Goal: Task Accomplishment & Management: Complete application form

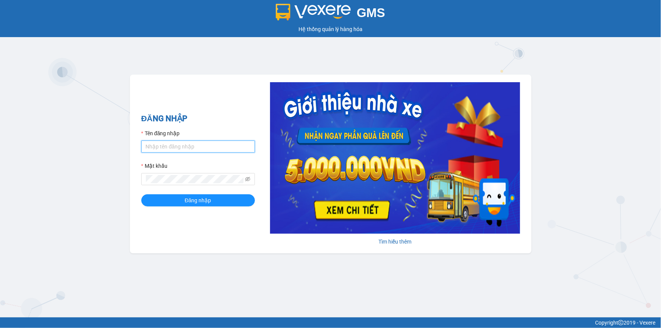
click at [184, 145] on input "Tên đăng nhập" at bounding box center [198, 147] width 114 height 12
type input "loc.tienoanh"
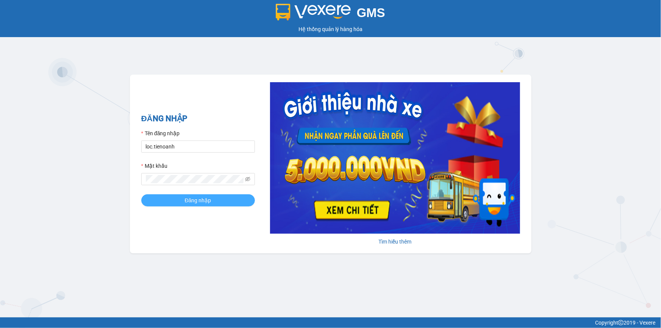
click at [175, 202] on button "Đăng nhập" at bounding box center [198, 200] width 114 height 12
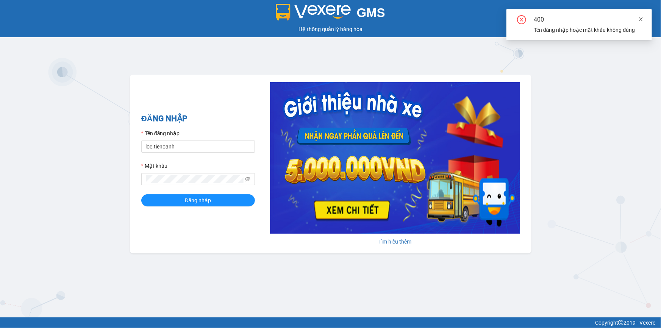
click at [639, 19] on icon "close" at bounding box center [640, 19] width 5 height 5
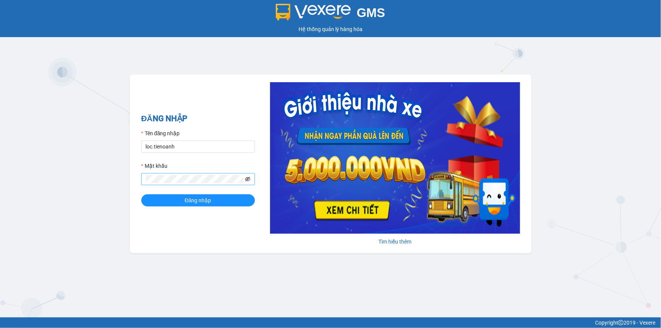
click at [249, 178] on icon "eye-invisible" at bounding box center [247, 179] width 5 height 5
click at [168, 194] on button "Đăng nhập" at bounding box center [198, 200] width 114 height 12
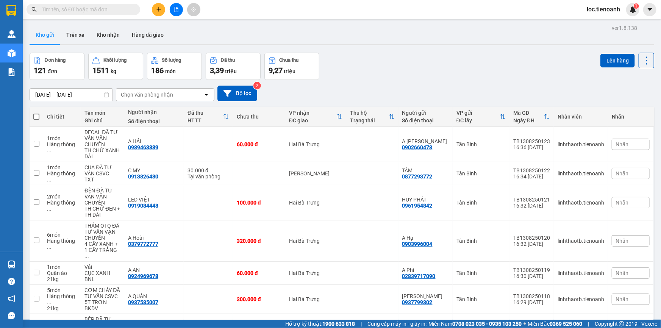
click at [36, 52] on div "ver 1.8.138 Kho gửi Trên xe Kho nhận Hàng đã giao Đơn hàng 121 đơn Khối lượng 1…" at bounding box center [342, 237] width 631 height 429
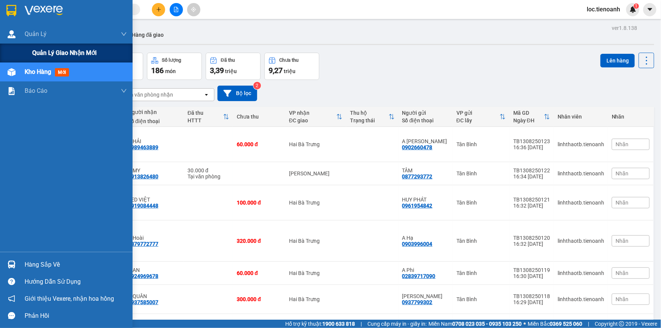
click at [31, 53] on div "Quản lý giao nhận mới" at bounding box center [66, 53] width 133 height 19
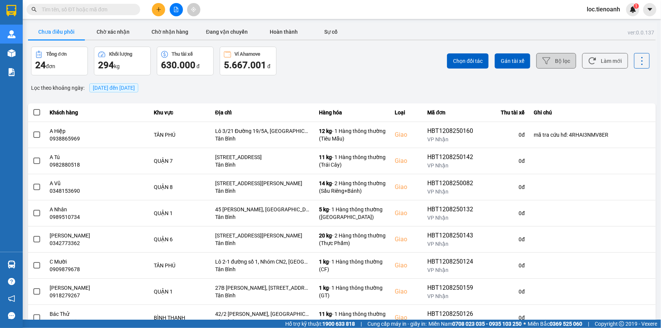
click at [567, 64] on button "Bộ lọc" at bounding box center [557, 61] width 40 height 16
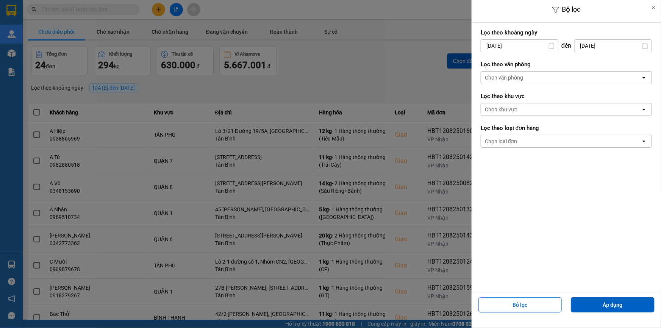
click at [527, 78] on div "Chọn văn phòng" at bounding box center [561, 78] width 160 height 12
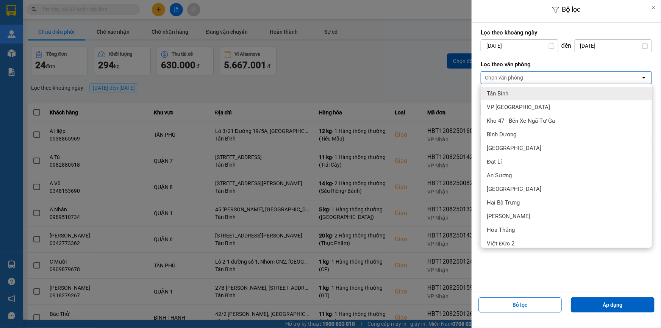
click at [515, 91] on div "Tân Bình" at bounding box center [566, 94] width 171 height 14
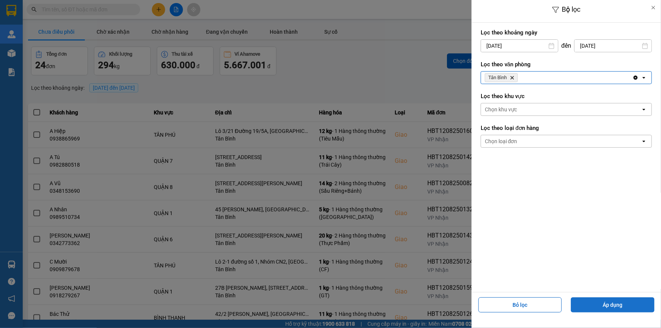
click at [598, 301] on button "Áp dụng" at bounding box center [613, 304] width 84 height 15
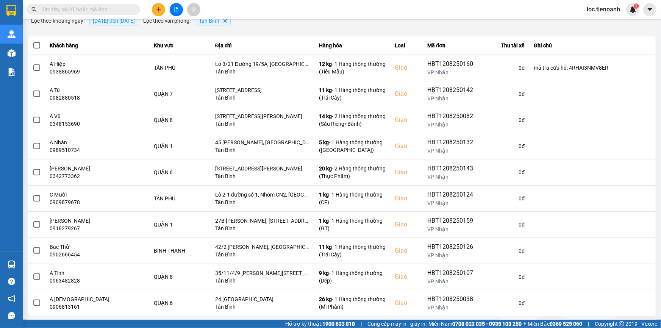
scroll to position [80, 0]
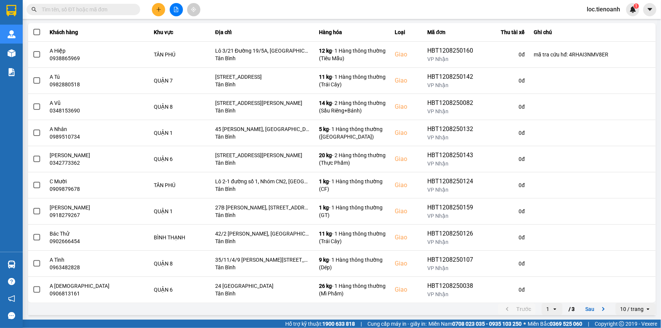
click at [629, 307] on div "10 / trang" at bounding box center [631, 309] width 23 height 8
click at [627, 295] on div "100 / trang" at bounding box center [631, 293] width 28 height 8
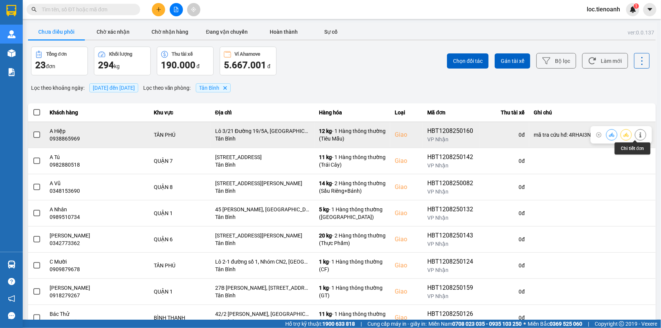
click at [640, 132] on button at bounding box center [640, 134] width 11 height 13
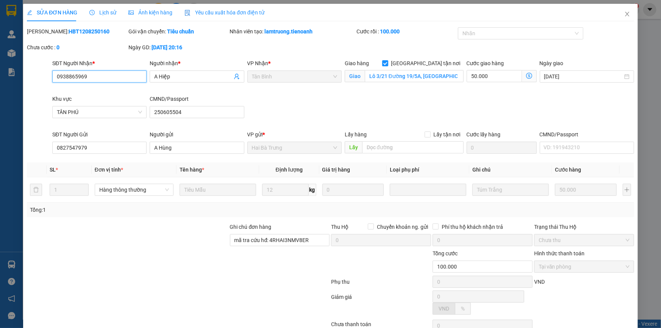
type input "0938865969"
type input "A Hiệp"
checkbox input "true"
type input "Lô 3/21 Đường 19/5A, [GEOGRAPHIC_DATA], P, [GEOGRAPHIC_DATA], [GEOGRAPHIC_DATA]…"
type input "250605504"
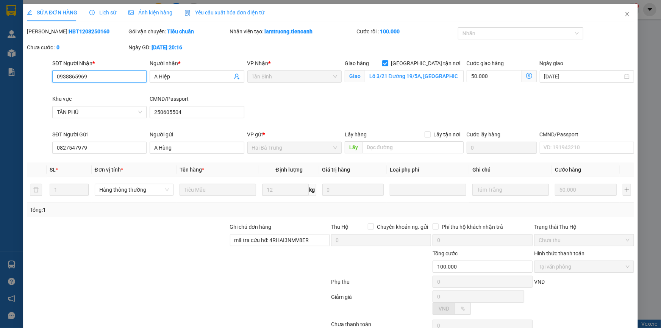
type input "0827547979"
type input "A Hùng"
type input "mã tra cứu hđ: 4RHAI3NMV8ER"
type input "100.000"
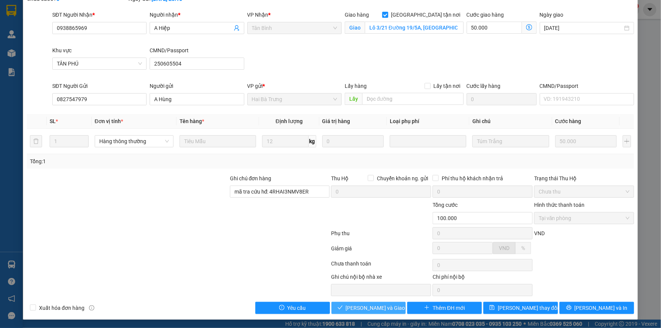
drag, startPoint x: 346, startPoint y: 310, endPoint x: 407, endPoint y: 268, distance: 74.2
click at [343, 310] on span "check" at bounding box center [340, 308] width 5 height 6
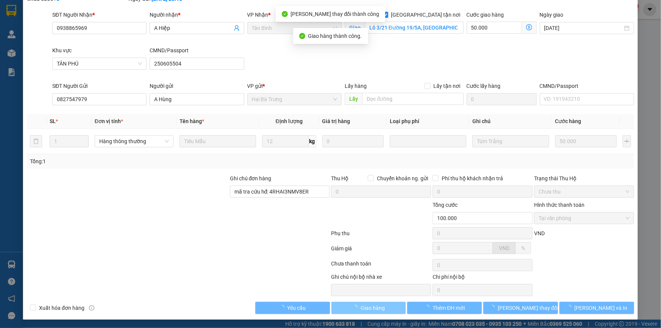
scroll to position [0, 0]
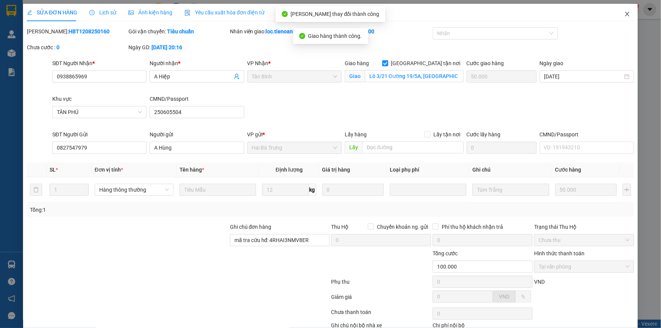
click at [625, 15] on icon "close" at bounding box center [627, 14] width 4 height 5
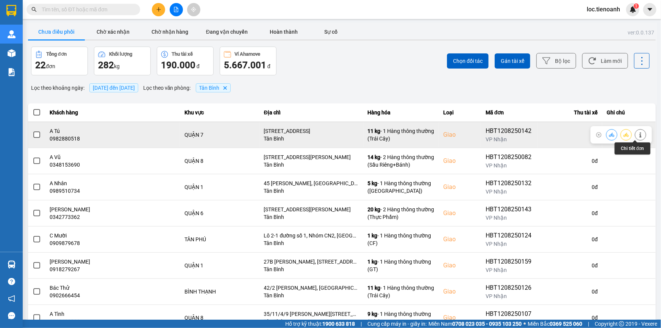
click at [638, 133] on icon at bounding box center [640, 134] width 5 height 5
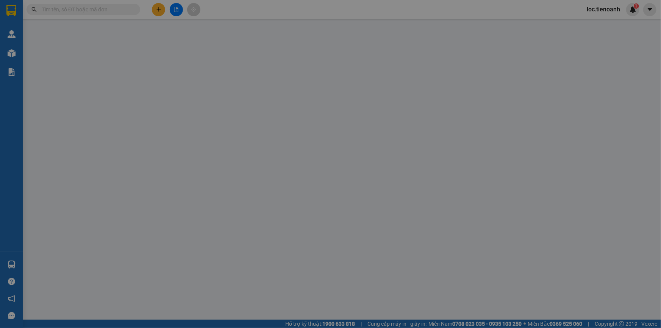
type input "0982880518"
type input "A Tú"
checkbox input "true"
type input "[STREET_ADDRESS]"
type input "0934455050"
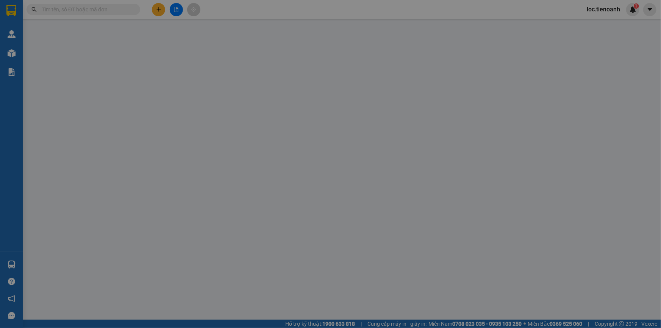
type input "C Yến"
type input "130.000"
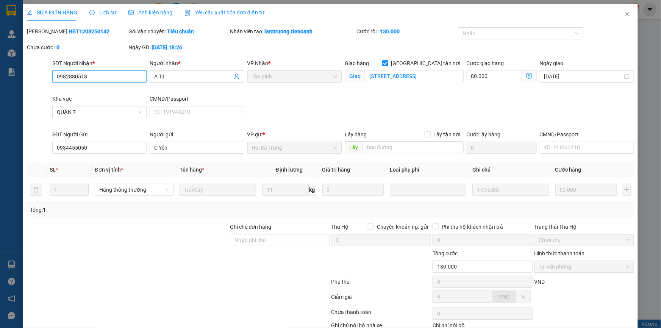
scroll to position [48, 0]
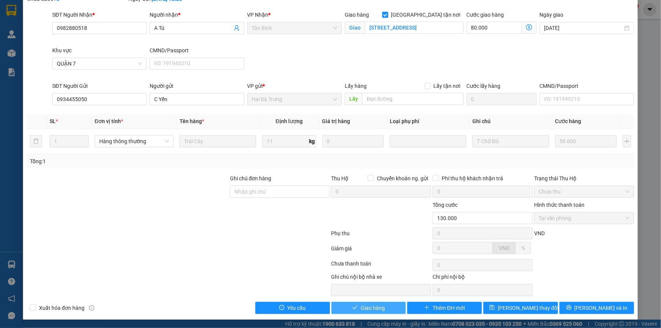
click at [373, 304] on span "Giao hàng" at bounding box center [373, 308] width 24 height 8
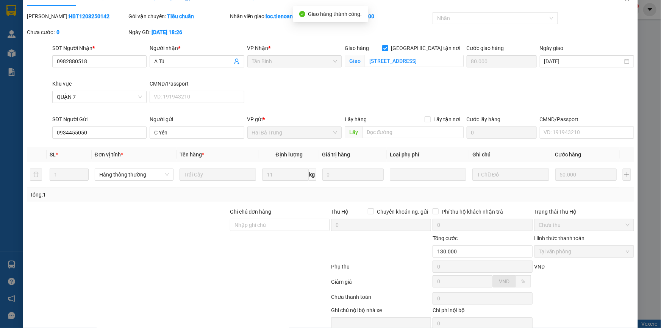
scroll to position [0, 0]
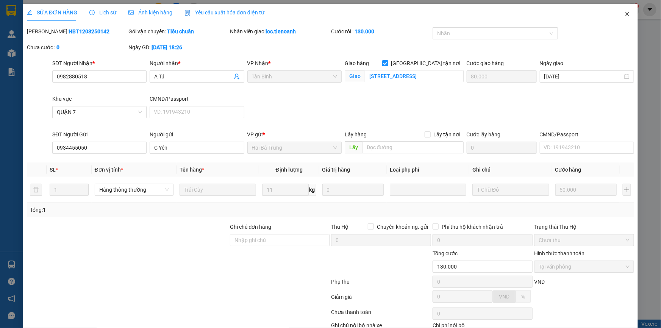
click at [624, 15] on icon "close" at bounding box center [627, 14] width 6 height 6
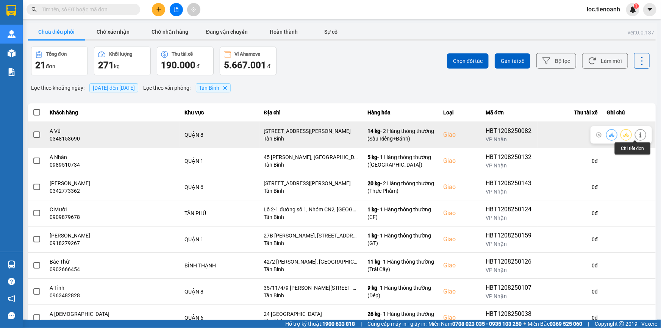
click at [635, 136] on button at bounding box center [640, 134] width 11 height 13
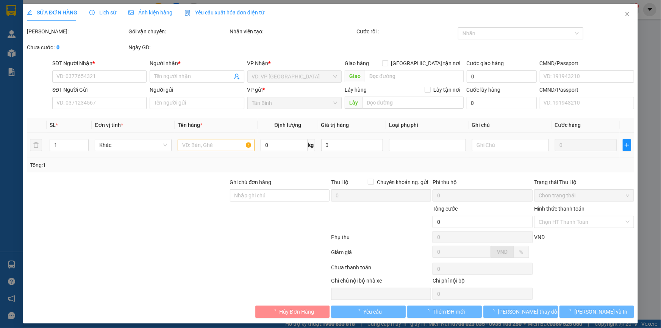
type input "0348153690"
type input "A Vũ"
checkbox input "true"
type input "[STREET_ADDRESS][PERSON_NAME]"
type input "0941441189"
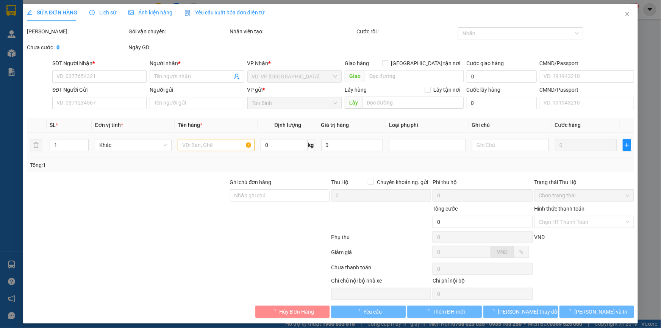
type input "A Thắng"
type input "160.000"
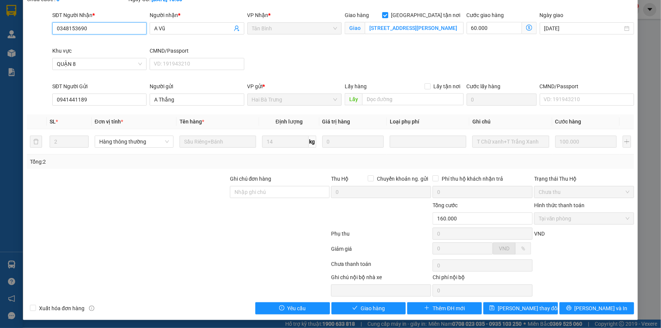
scroll to position [48, 0]
click at [370, 314] on div "SỬA ĐƠN HÀNG Lịch sử Ảnh kiện hàng Yêu cầu xuất hóa đơn điện tử Total Paid Fee …" at bounding box center [330, 137] width 615 height 365
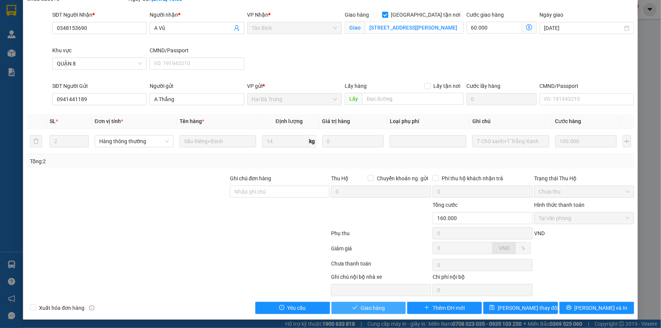
click at [372, 307] on span "Giao hàng" at bounding box center [373, 308] width 24 height 8
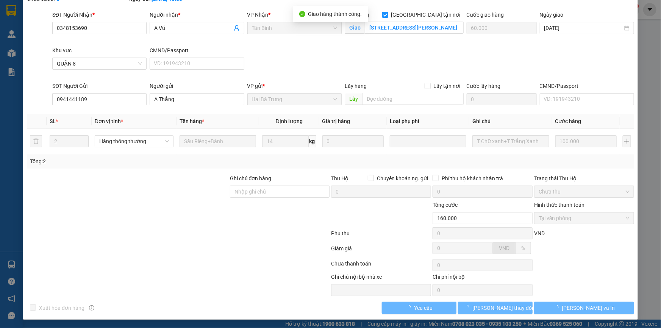
scroll to position [0, 0]
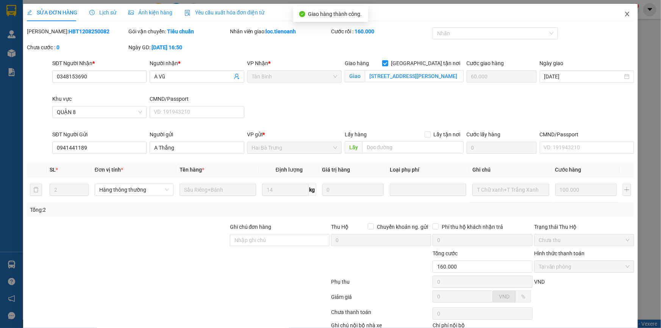
click at [624, 16] on icon "close" at bounding box center [627, 14] width 6 height 6
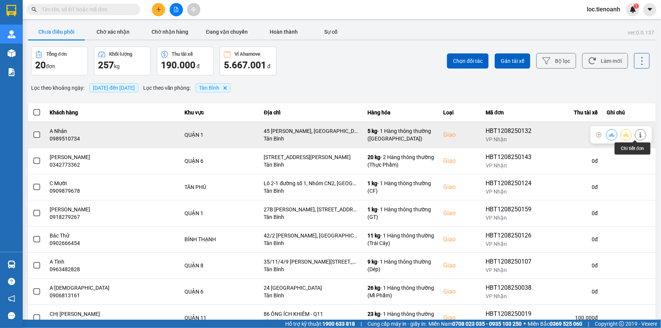
click at [640, 133] on icon at bounding box center [641, 134] width 2 height 5
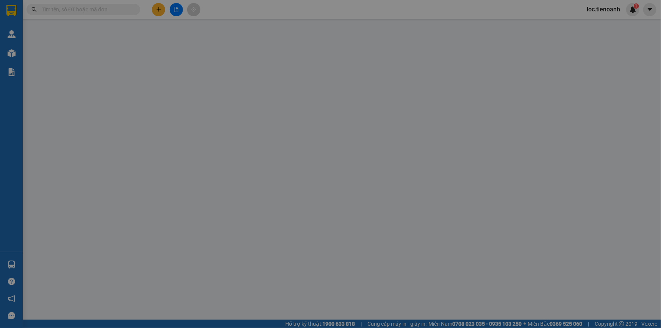
type input "0989510734"
type input "A Nhân"
checkbox input "true"
type input "45 [PERSON_NAME], [GEOGRAPHIC_DATA], [GEOGRAPHIC_DATA], [GEOGRAPHIC_DATA]"
type input "0364884471"
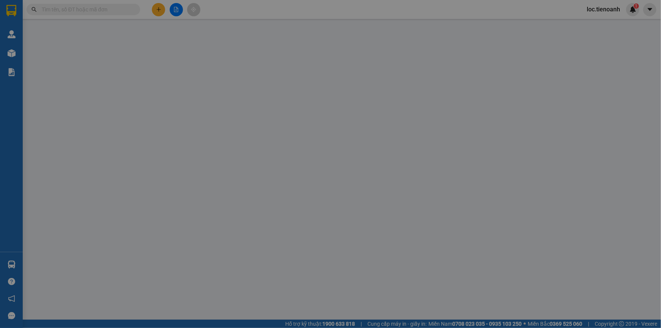
type input "[PERSON_NAME]"
type input "90.000"
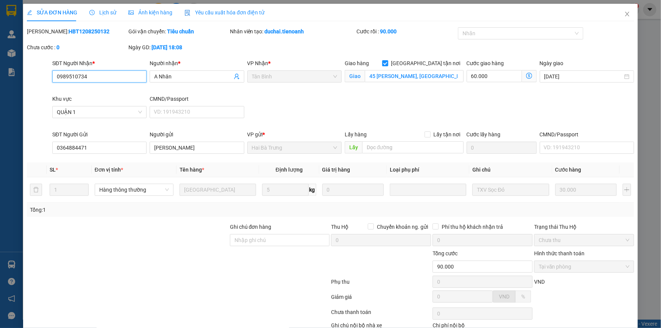
scroll to position [48, 0]
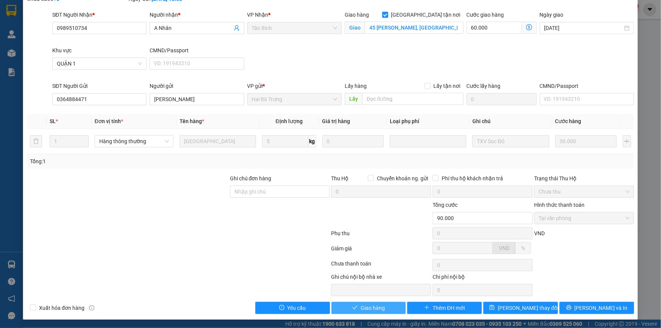
drag, startPoint x: 364, startPoint y: 303, endPoint x: 373, endPoint y: 296, distance: 11.3
click at [365, 304] on span "Giao hàng" at bounding box center [373, 308] width 24 height 8
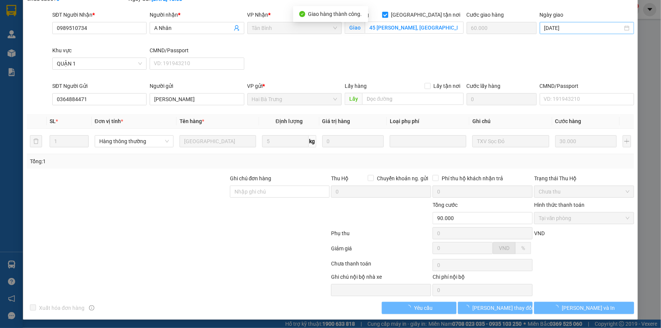
scroll to position [0, 0]
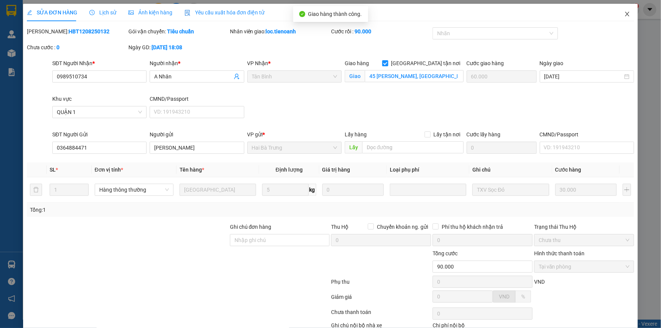
click at [625, 13] on icon "close" at bounding box center [627, 14] width 6 height 6
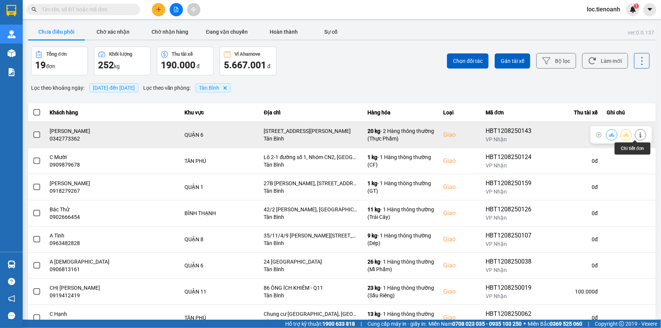
click at [638, 133] on icon at bounding box center [640, 134] width 5 height 5
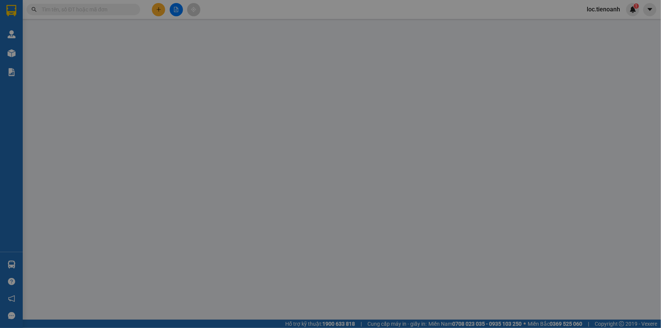
type input "0342773362"
type input "[PERSON_NAME]"
checkbox input "true"
type input "[STREET_ADDRESS][PERSON_NAME]"
type input "0941222879"
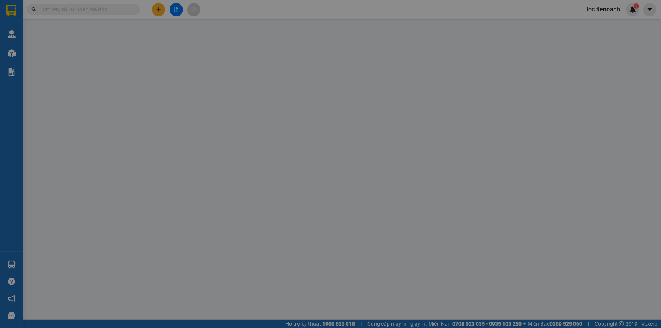
type input "CHÚ Thắng"
type input "200.000"
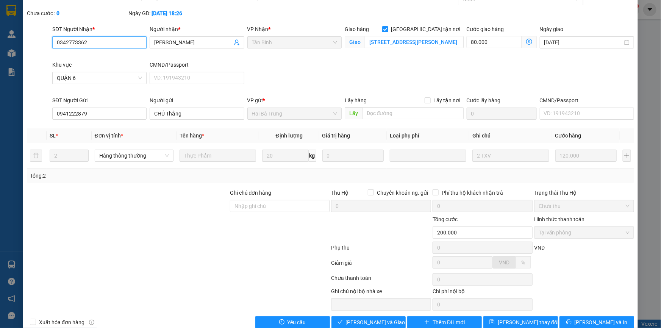
scroll to position [48, 0]
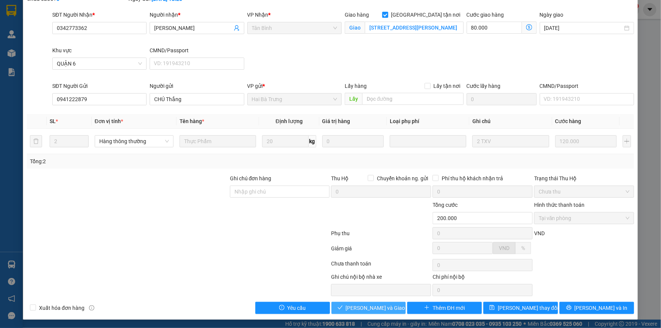
click at [375, 308] on span "[PERSON_NAME] và Giao hàng" at bounding box center [382, 308] width 73 height 8
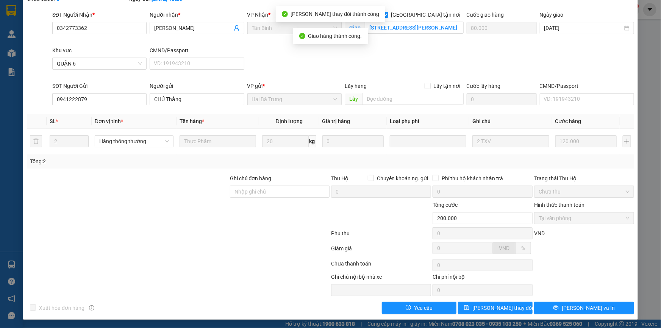
scroll to position [0, 0]
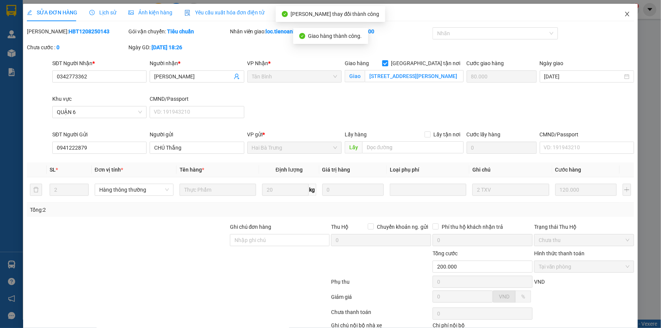
click at [624, 11] on icon "close" at bounding box center [627, 14] width 6 height 6
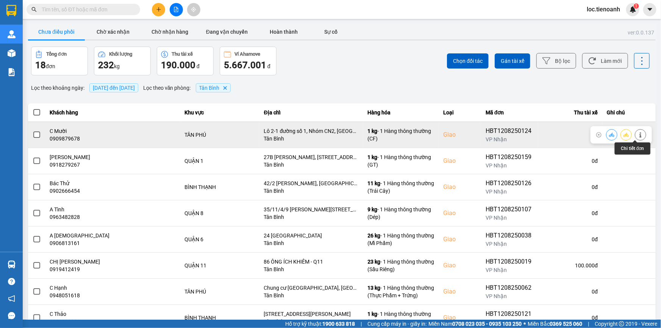
click at [635, 139] on button at bounding box center [640, 134] width 11 height 13
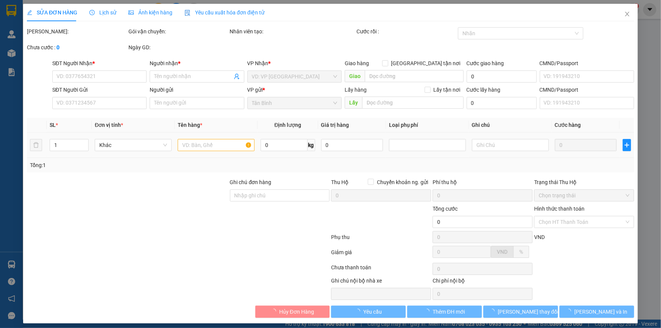
type input "0909879678"
type input "C Mười"
checkbox input "true"
type input "Lô 2-1 đường số 1, Nhóm CN2, [GEOGRAPHIC_DATA], [GEOGRAPHIC_DATA], [GEOGRAPHIC_…"
type input "0356980001"
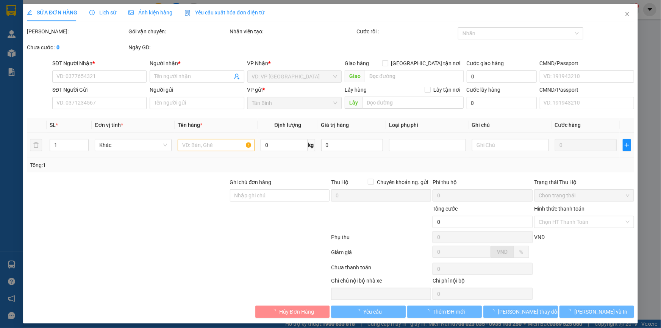
type input "A Giang"
type input "80.000"
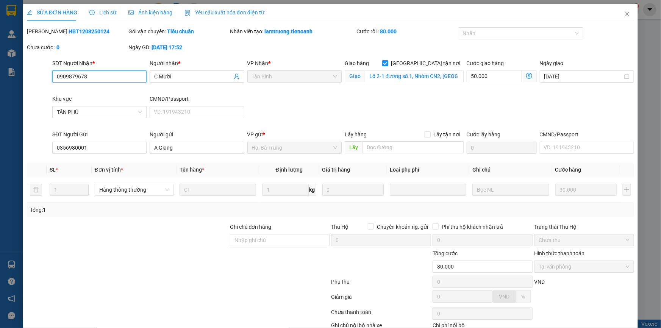
scroll to position [48, 0]
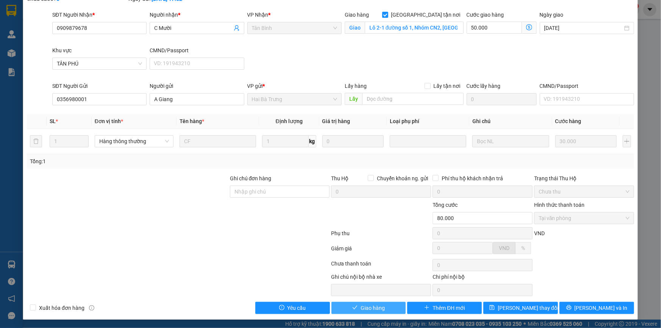
click at [376, 308] on span "Giao hàng" at bounding box center [373, 308] width 24 height 8
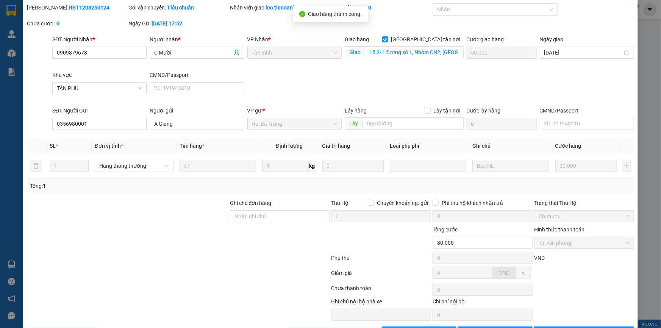
scroll to position [0, 0]
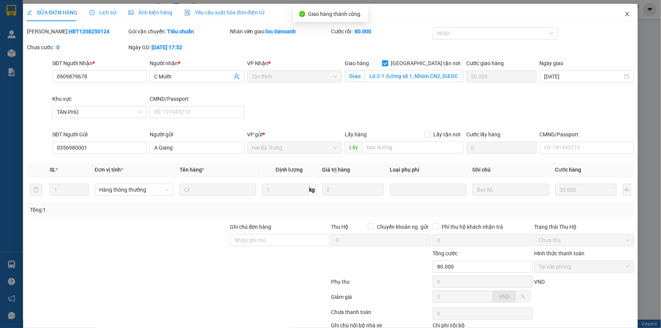
click at [624, 13] on icon "close" at bounding box center [627, 14] width 6 height 6
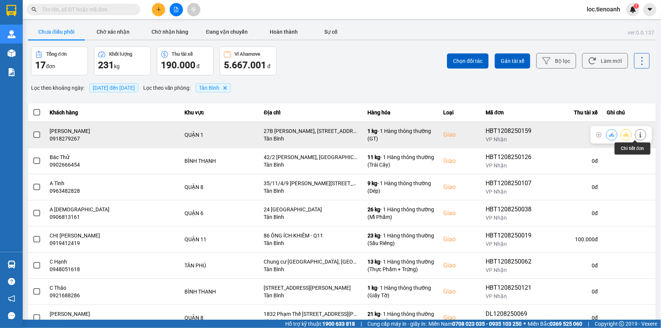
click at [638, 134] on icon at bounding box center [640, 134] width 5 height 5
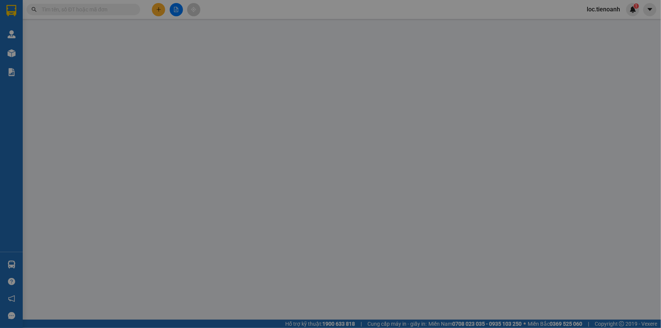
type input "0918279267"
type input "[PERSON_NAME]"
checkbox input "true"
type input "27B [PERSON_NAME], [STREET_ADDRESS]"
type input "0848161169"
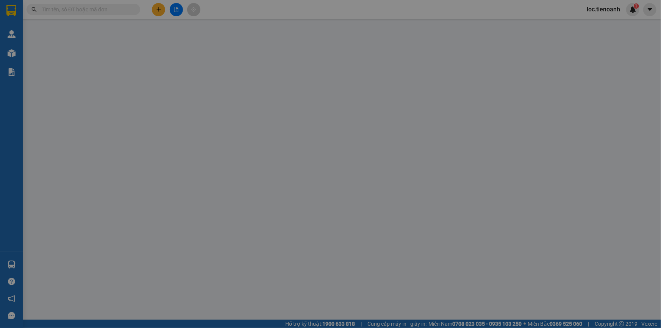
type input "C QUÝ"
type input "90.000"
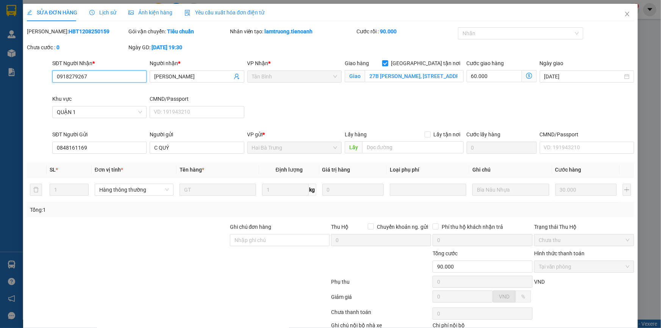
scroll to position [48, 0]
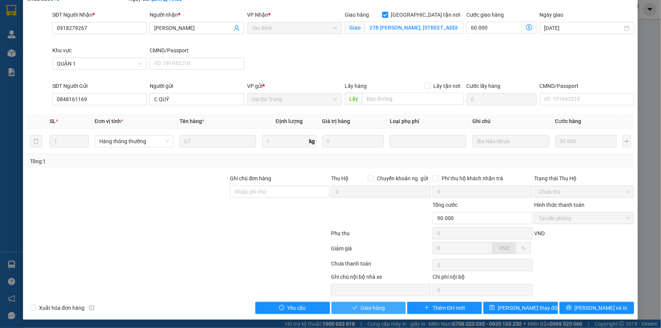
click at [384, 306] on button "Giao hàng" at bounding box center [369, 308] width 75 height 12
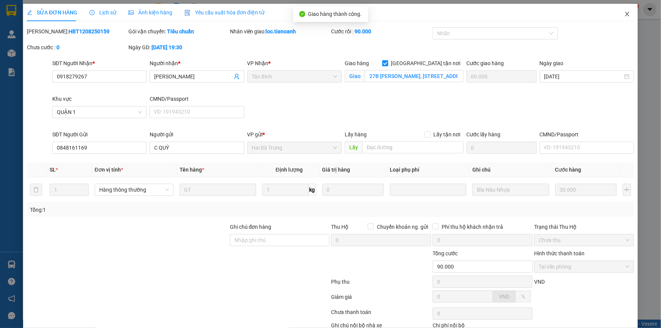
scroll to position [0, 0]
click at [625, 16] on icon "close" at bounding box center [627, 14] width 6 height 6
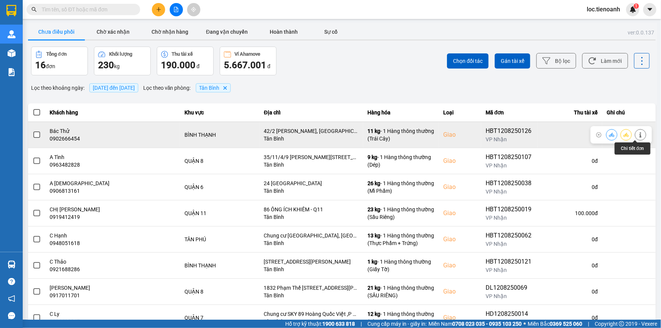
click at [638, 135] on icon at bounding box center [640, 134] width 5 height 5
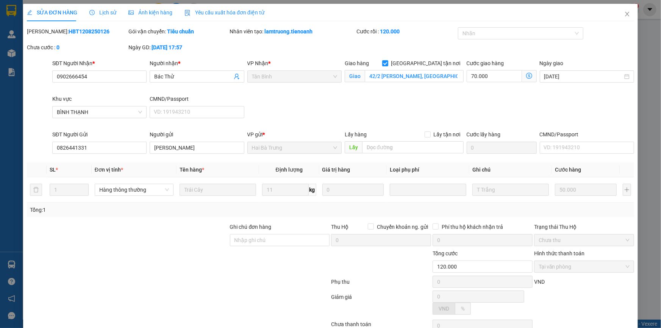
type input "0902666454"
type input "Bác Thử"
checkbox input "true"
type input "42/2 [PERSON_NAME], [GEOGRAPHIC_DATA], [GEOGRAPHIC_DATA], [GEOGRAPHIC_DATA], [G…"
type input "0826441331"
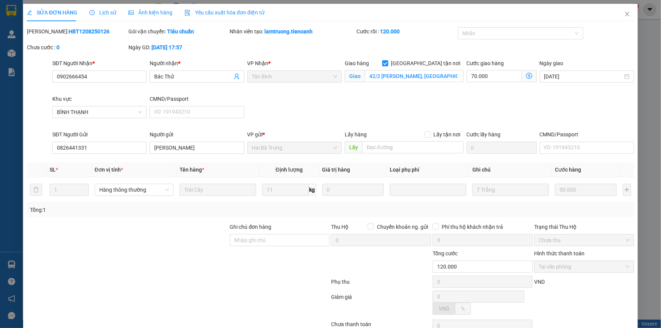
type input "[PERSON_NAME]"
type input "120.000"
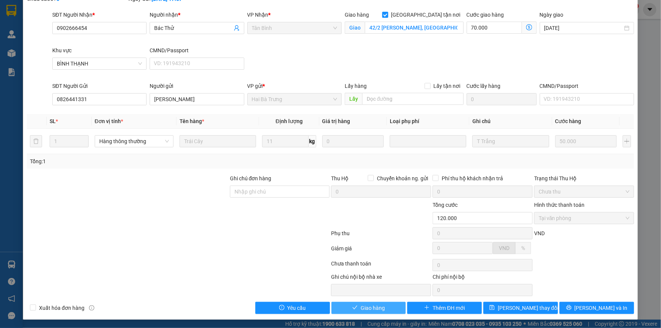
click at [376, 311] on span "Giao hàng" at bounding box center [373, 308] width 24 height 8
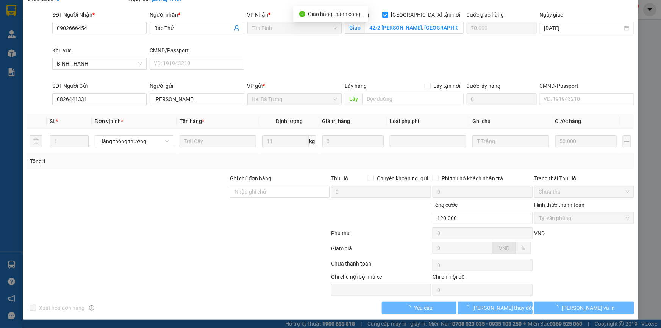
scroll to position [0, 0]
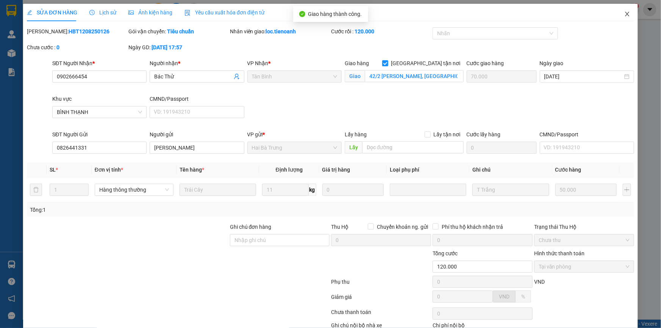
click at [625, 15] on icon "close" at bounding box center [627, 14] width 4 height 5
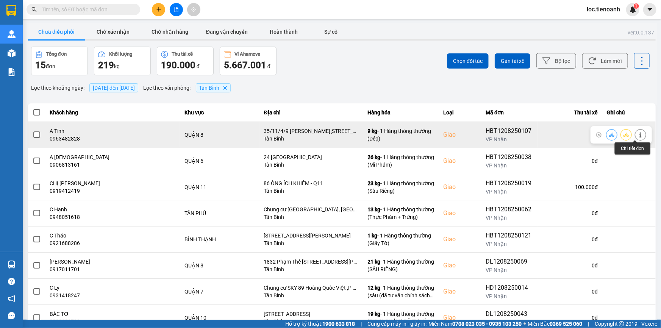
click at [635, 135] on button at bounding box center [640, 134] width 11 height 13
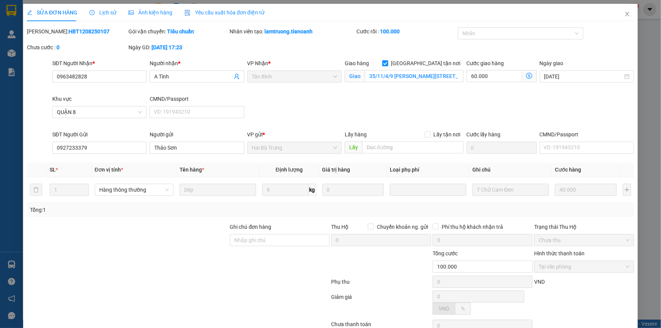
type input "0963482828"
type input "A Tình"
checkbox input "true"
type input "35/11/4/9 [PERSON_NAME][STREET_ADDRESS]"
type input "0927233379"
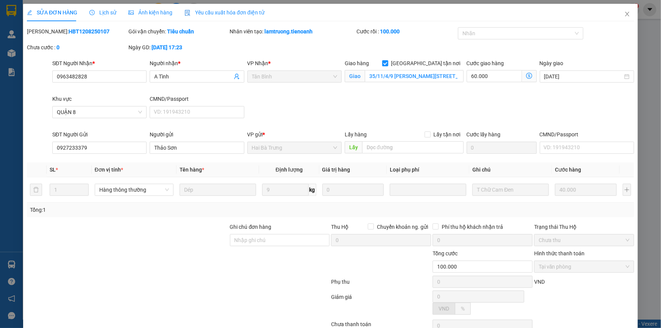
type input "Thảo Sơn"
type input "100.000"
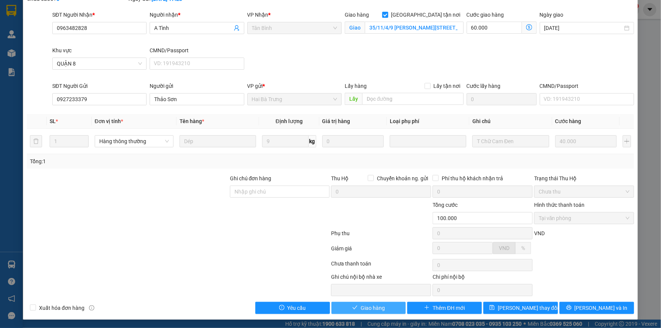
drag, startPoint x: 360, startPoint y: 310, endPoint x: 378, endPoint y: 299, distance: 20.4
click at [362, 309] on span "Giao hàng" at bounding box center [373, 308] width 24 height 8
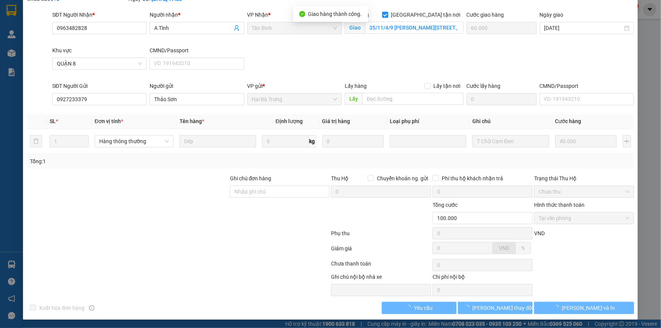
scroll to position [0, 0]
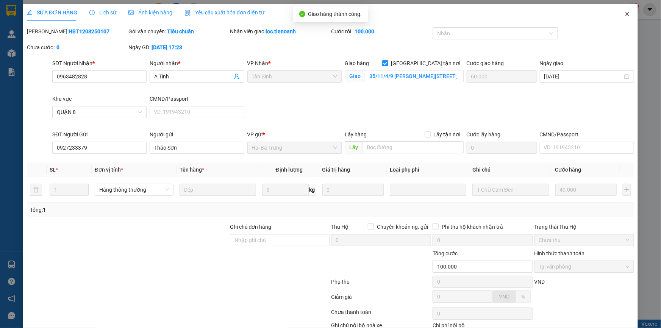
click at [624, 15] on icon "close" at bounding box center [627, 14] width 6 height 6
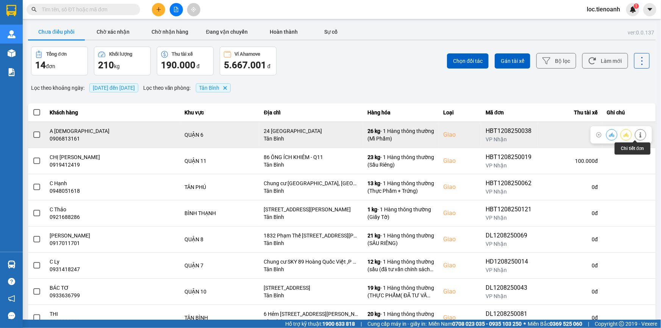
click at [638, 134] on icon at bounding box center [640, 134] width 5 height 5
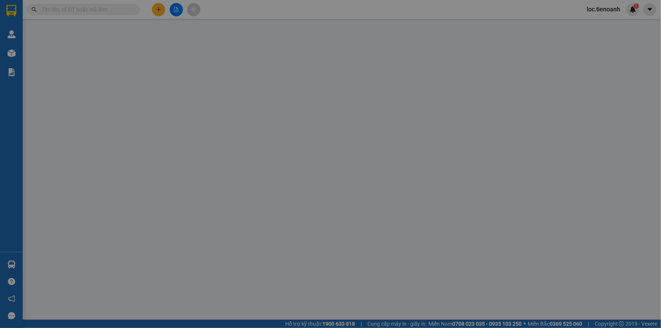
type input "0906813161"
type input "A [DEMOGRAPHIC_DATA]"
checkbox input "true"
type input "24 [GEOGRAPHIC_DATA]"
type input "0869160145"
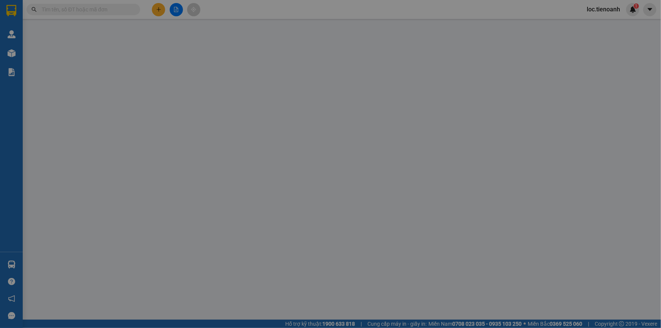
type input "C [PERSON_NAME]"
type input "110.000"
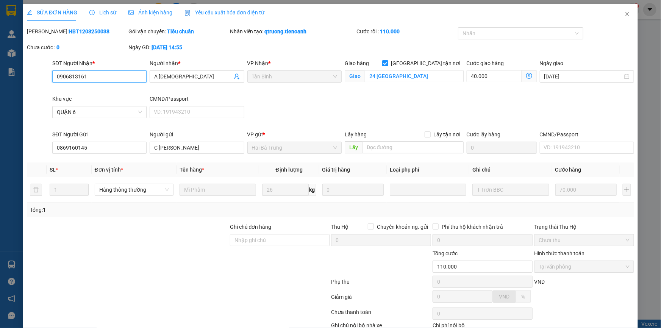
scroll to position [48, 0]
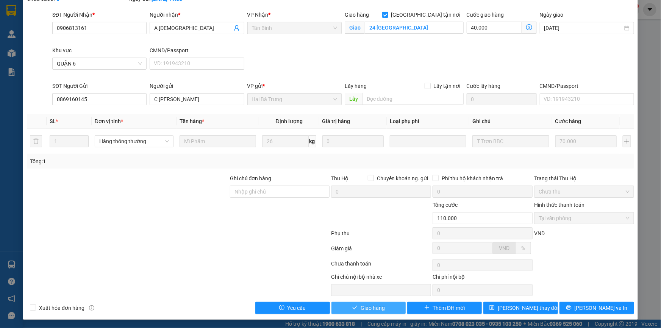
click at [362, 307] on span "Giao hàng" at bounding box center [373, 308] width 24 height 8
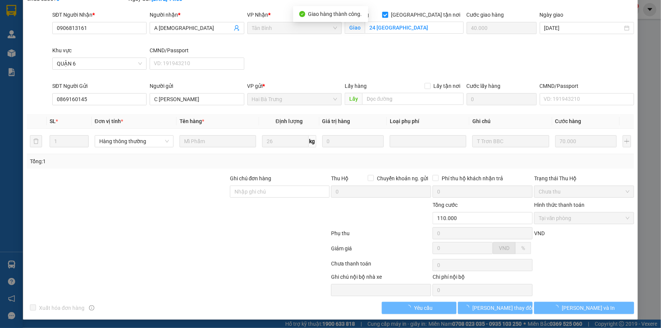
scroll to position [0, 0]
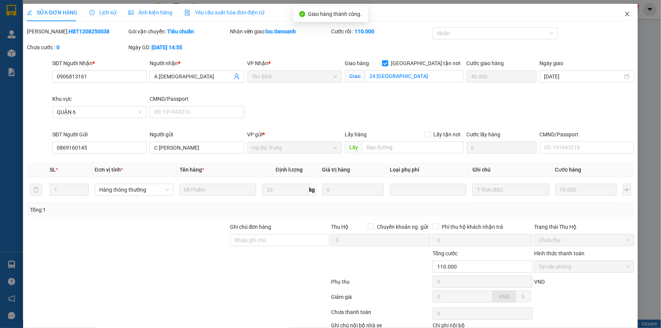
click at [624, 14] on icon "close" at bounding box center [627, 14] width 6 height 6
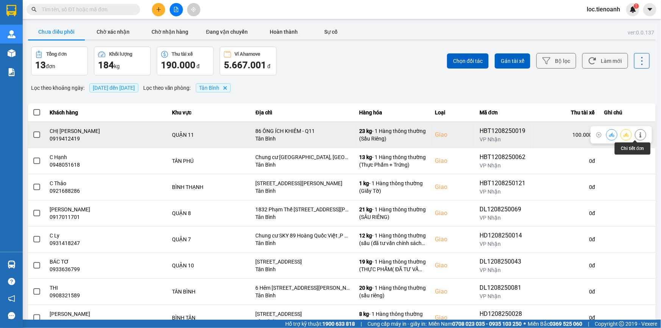
click at [635, 134] on button at bounding box center [640, 134] width 11 height 13
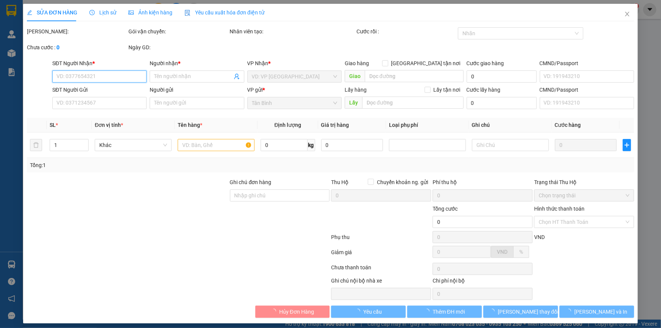
type input "0919412419"
type input "CHỊ [PERSON_NAME]"
checkbox input "true"
type input "86 ÔNG ÍCH KHIÊM - Q11"
type input "0948299942"
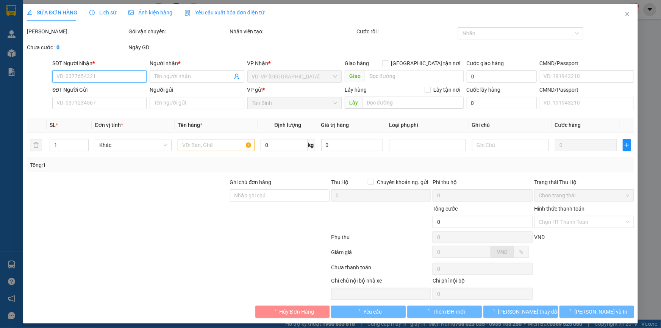
type input "A Tuấn"
type input "066204006150"
type input "100.000"
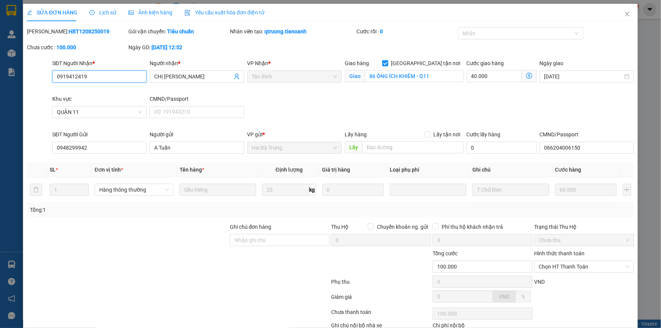
scroll to position [48, 0]
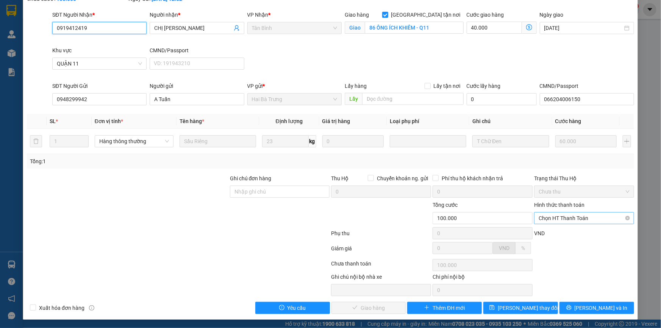
click at [566, 214] on span "Chọn HT Thanh Toán" at bounding box center [584, 218] width 91 height 11
click at [555, 234] on div "Tại văn phòng" at bounding box center [580, 233] width 90 height 8
type input "0"
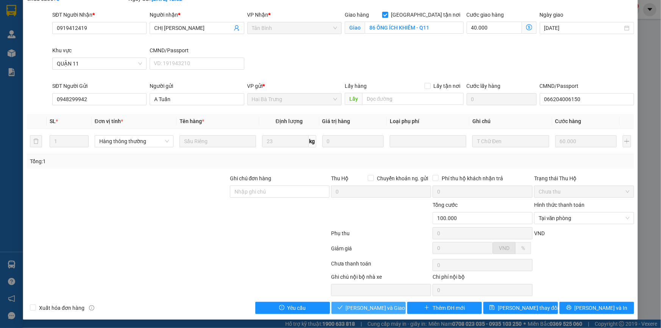
click at [380, 304] on span "[PERSON_NAME] và Giao hàng" at bounding box center [382, 308] width 73 height 8
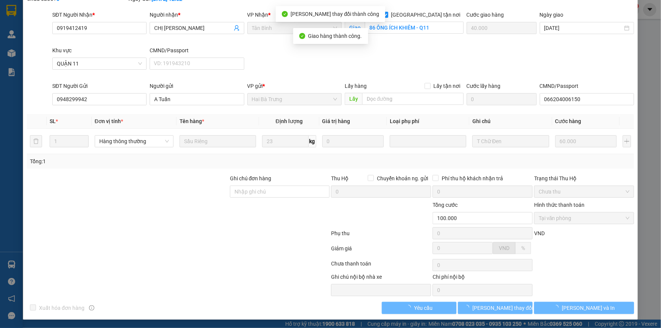
scroll to position [0, 0]
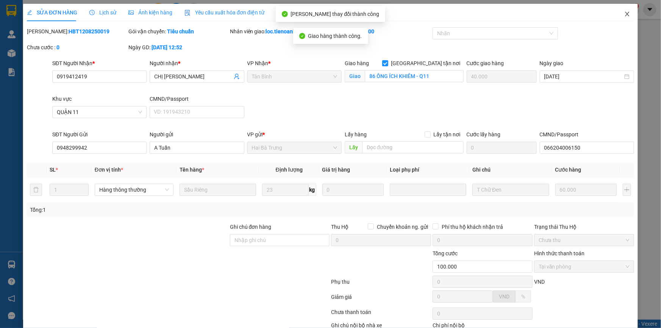
click at [625, 14] on icon "close" at bounding box center [627, 14] width 4 height 5
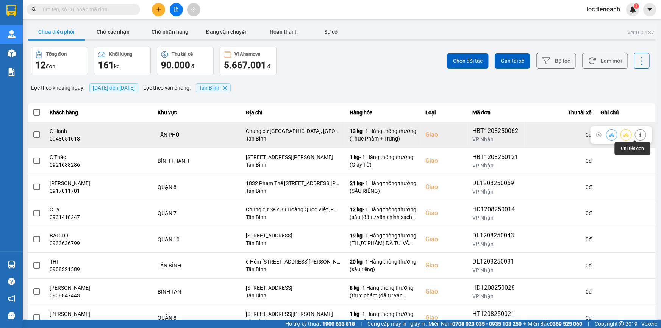
click at [638, 133] on icon at bounding box center [640, 134] width 5 height 5
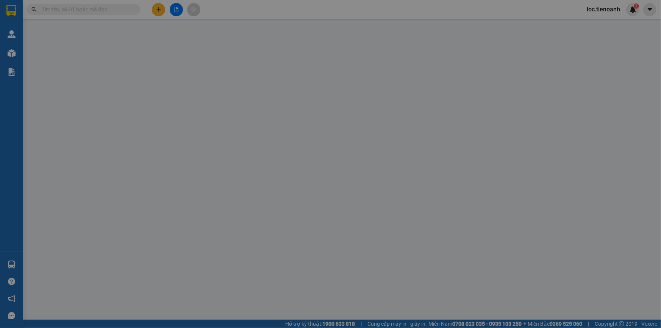
type input "0948051618"
type input "C Hạnh"
checkbox input "true"
type input "Chung cư [GEOGRAPHIC_DATA], [GEOGRAPHIC_DATA], [GEOGRAPHIC_DATA], [GEOGRAPHIC_D…"
type input "0917333345"
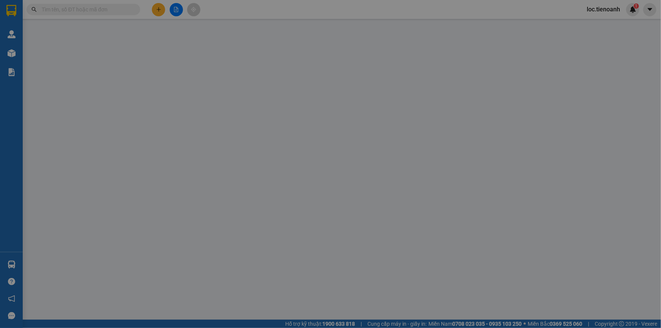
type input "Chú Định"
type input "80.000"
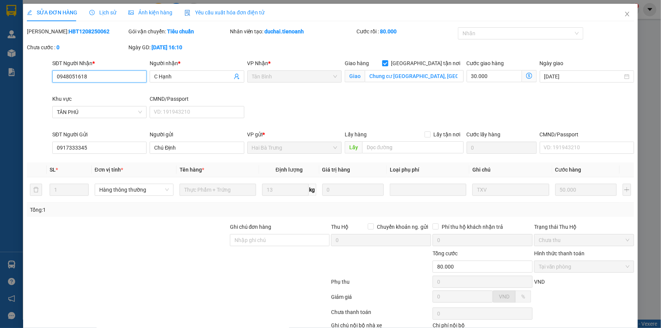
scroll to position [48, 0]
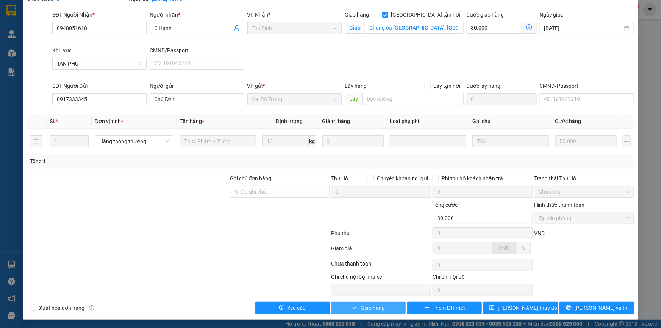
drag, startPoint x: 385, startPoint y: 308, endPoint x: 438, endPoint y: 266, distance: 68.0
click at [385, 308] on button "Giao hàng" at bounding box center [369, 308] width 75 height 12
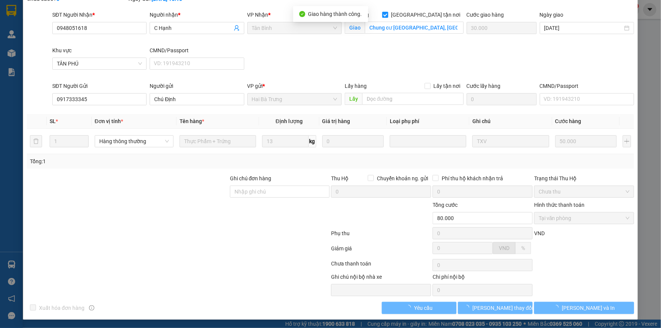
scroll to position [0, 0]
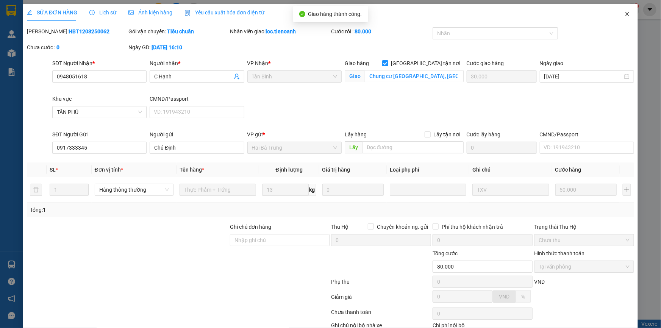
click at [624, 17] on icon "close" at bounding box center [627, 14] width 6 height 6
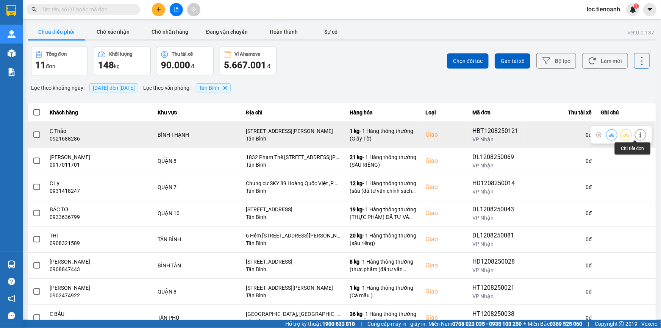
click at [639, 133] on button at bounding box center [640, 134] width 11 height 13
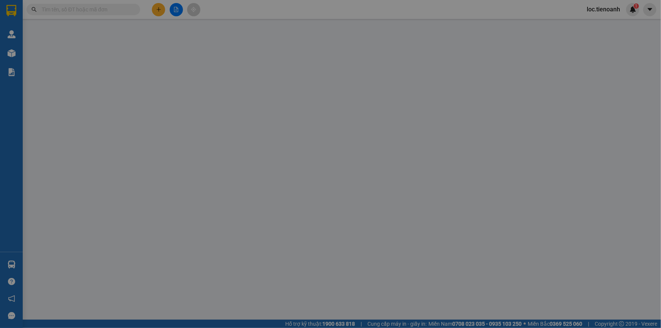
type input "0921688286"
type input "C Thảo"
checkbox input "true"
type input "[STREET_ADDRESS][PERSON_NAME]"
type input "0943701313"
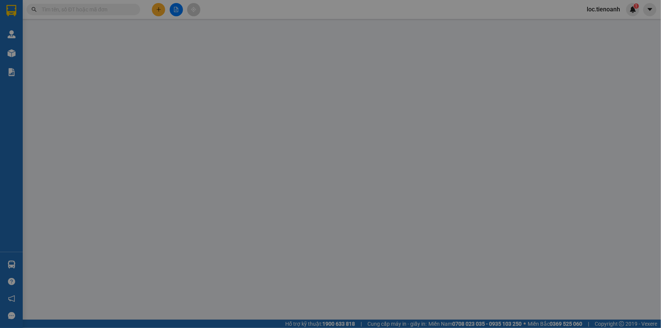
type input "C Thu"
type input "341268839"
type input "100.000"
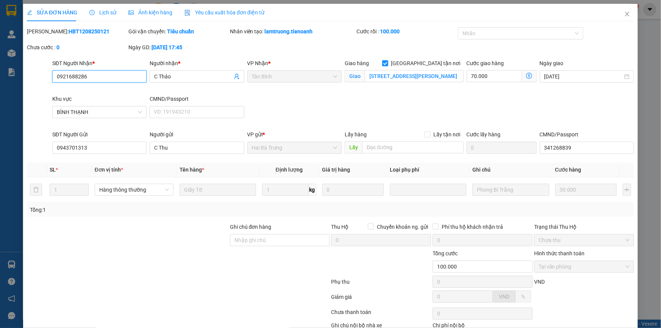
scroll to position [48, 0]
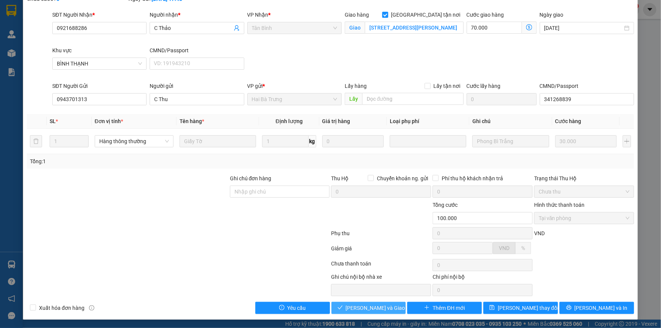
click at [380, 310] on span "[PERSON_NAME] và Giao hàng" at bounding box center [382, 308] width 73 height 8
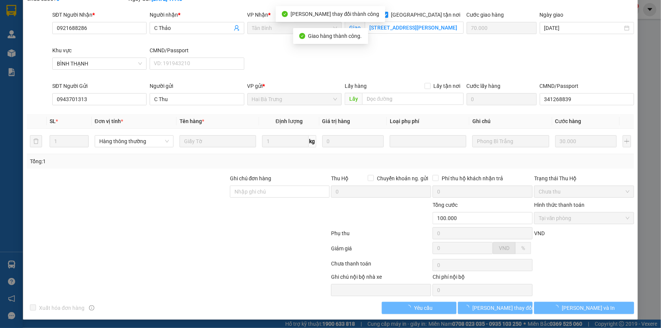
scroll to position [0, 0]
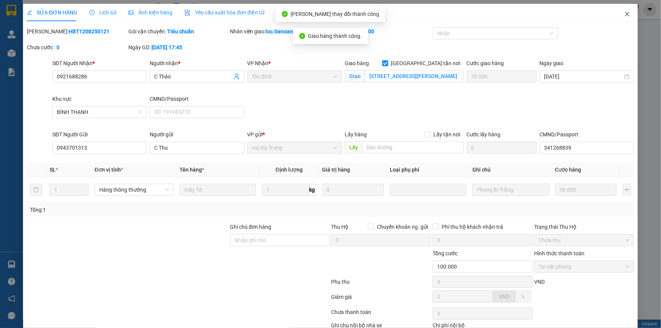
click at [623, 7] on span "Close" at bounding box center [627, 14] width 21 height 21
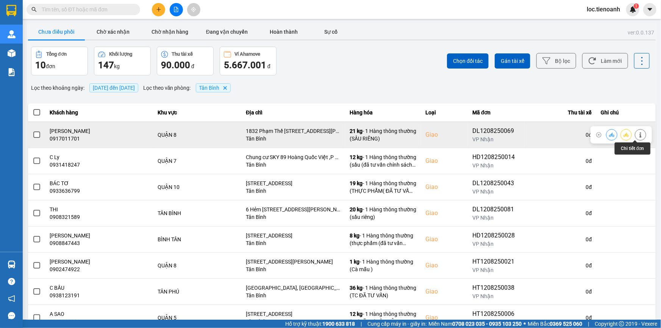
click at [635, 138] on button at bounding box center [640, 134] width 11 height 13
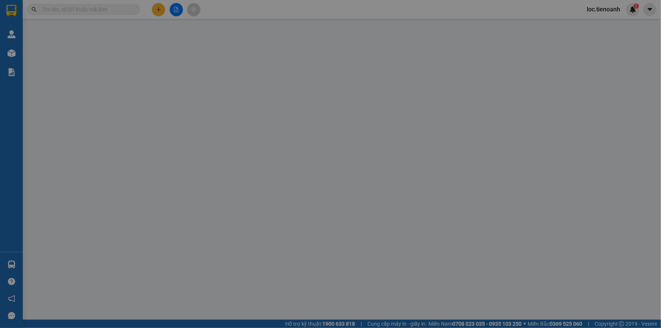
type input "0917011701"
type input "[PERSON_NAME]"
checkbox input "true"
type input "1832 Phạm Thế [STREET_ADDRESS][PERSON_NAME]"
type input "0772468086"
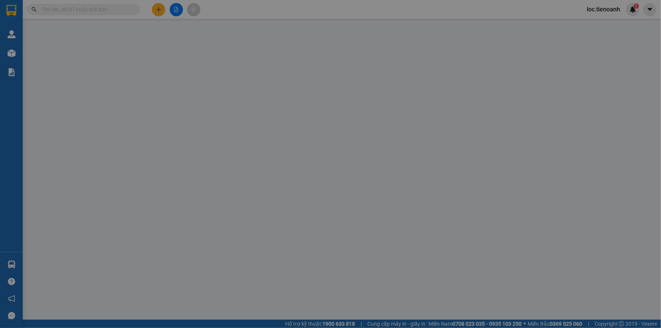
type input "CHỊ MẾN"
type input "110.000"
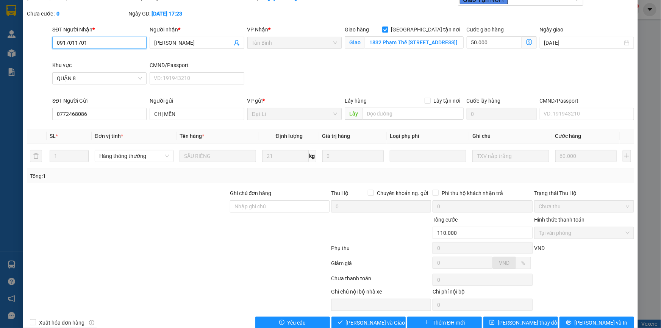
scroll to position [48, 0]
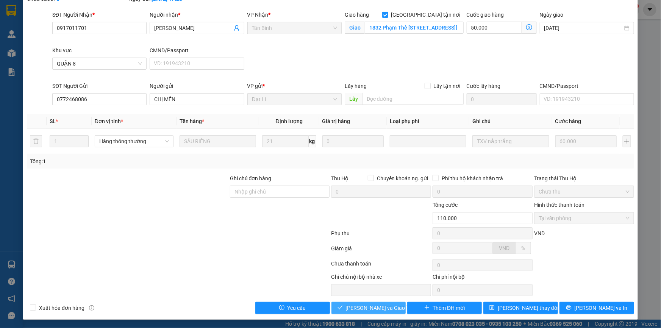
click at [381, 305] on span "[PERSON_NAME] và Giao hàng" at bounding box center [382, 308] width 73 height 8
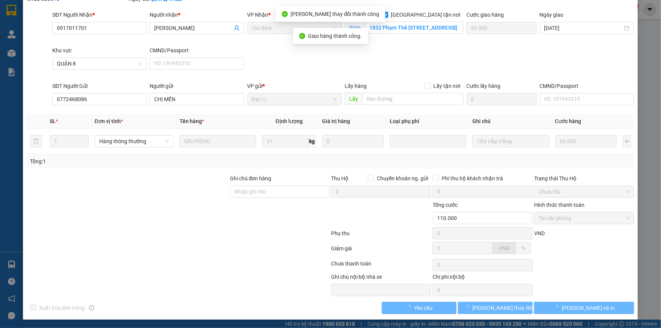
scroll to position [0, 0]
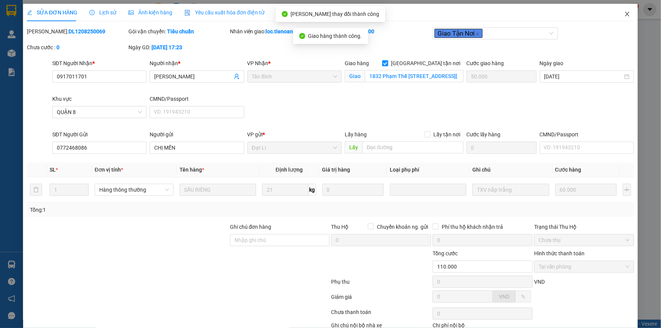
click at [625, 13] on icon "close" at bounding box center [627, 14] width 4 height 5
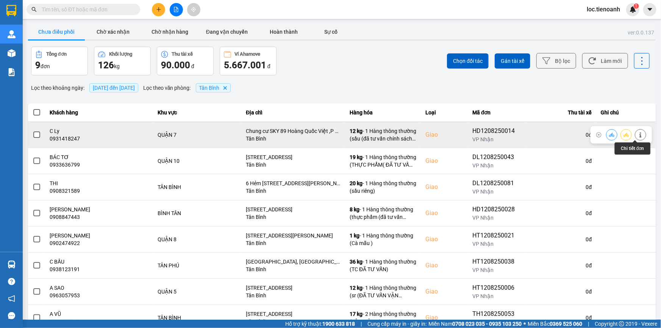
click at [635, 131] on button at bounding box center [640, 134] width 11 height 13
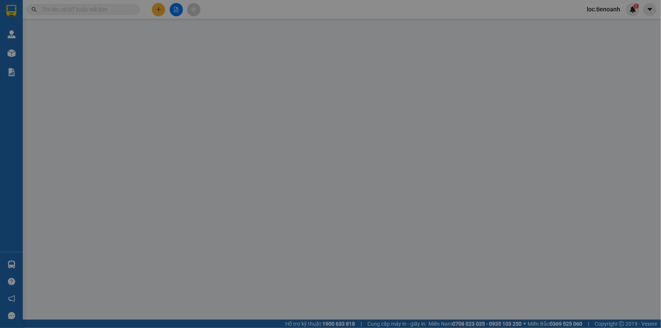
type input "0931418247"
type input "C Ly"
checkbox input "true"
type input "Chung cư SKY 89 Hoàng Quốc Việt ,P Phú Thuật,Q7,HCM"
type input "0983823050"
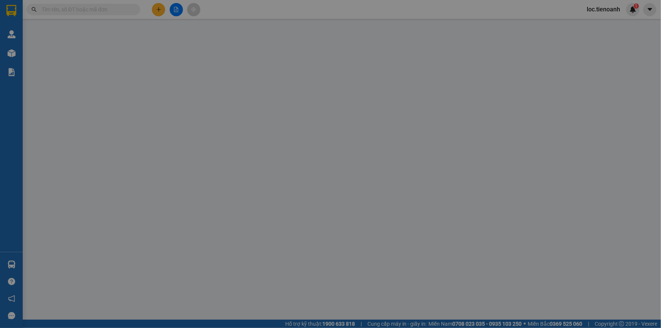
type input "[PERSON_NAME]"
type input "240888389"
type input "150.000"
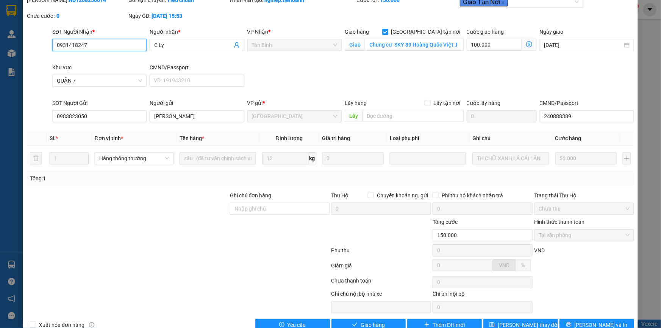
scroll to position [48, 0]
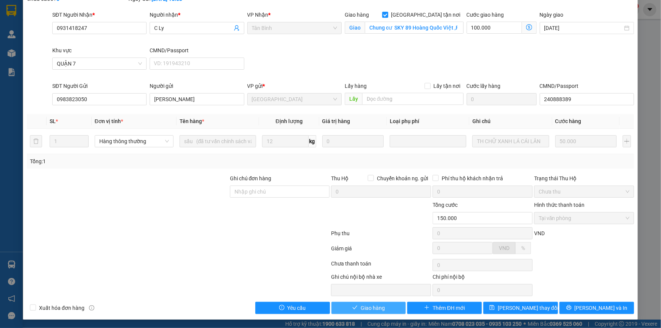
click at [374, 310] on span "Giao hàng" at bounding box center [373, 308] width 24 height 8
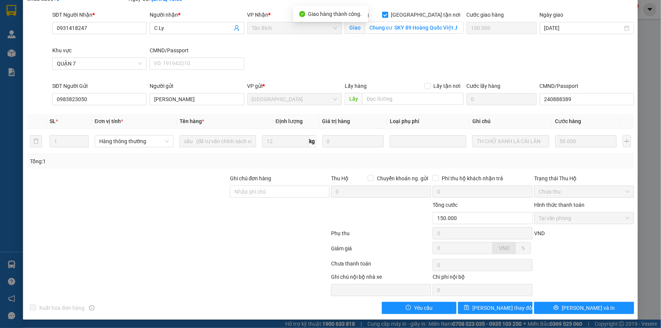
scroll to position [0, 0]
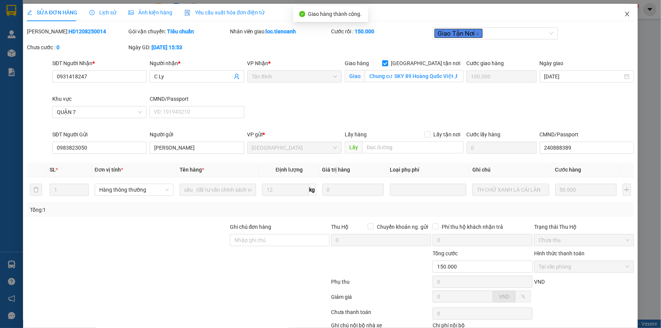
click at [625, 15] on icon "close" at bounding box center [627, 14] width 4 height 5
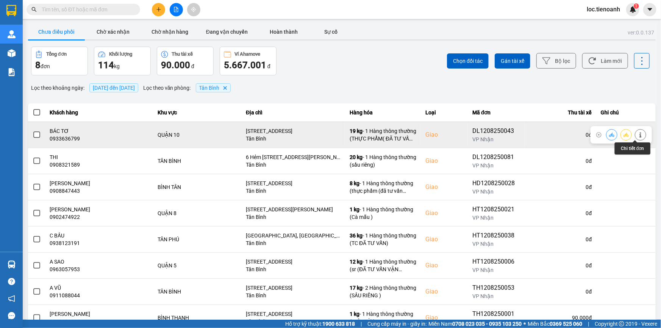
click at [640, 133] on icon at bounding box center [641, 134] width 2 height 5
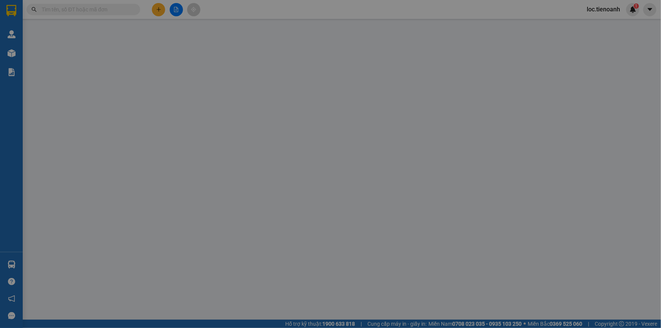
type input "0933636799"
type input "BÁC TƠ"
checkbox input "true"
type input "[STREET_ADDRESS]"
type input "0367851094"
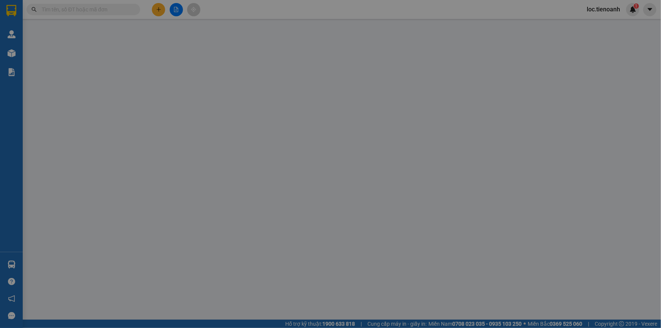
type input "100.000"
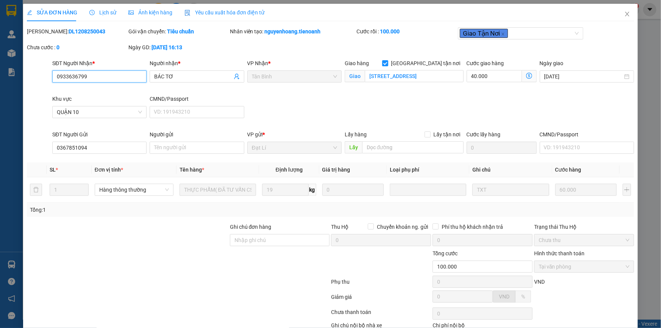
scroll to position [48, 0]
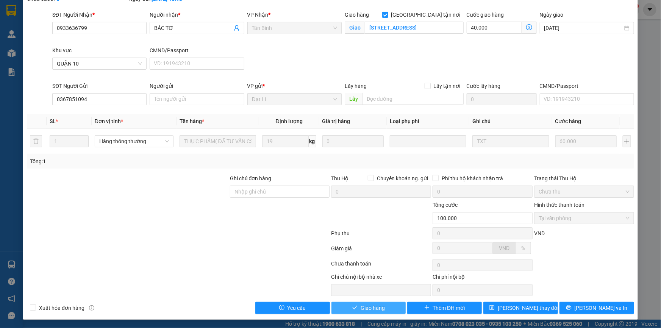
drag, startPoint x: 370, startPoint y: 303, endPoint x: 389, endPoint y: 289, distance: 23.8
click at [371, 304] on span "Giao hàng" at bounding box center [373, 308] width 24 height 8
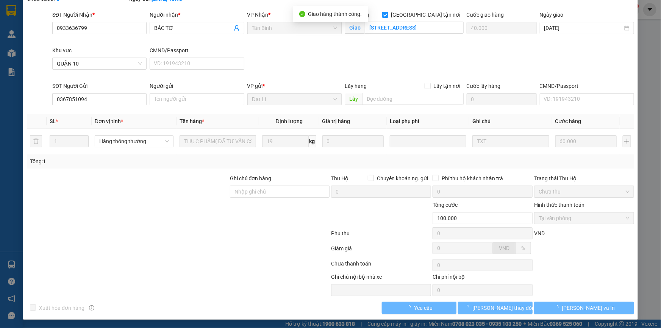
scroll to position [0, 0]
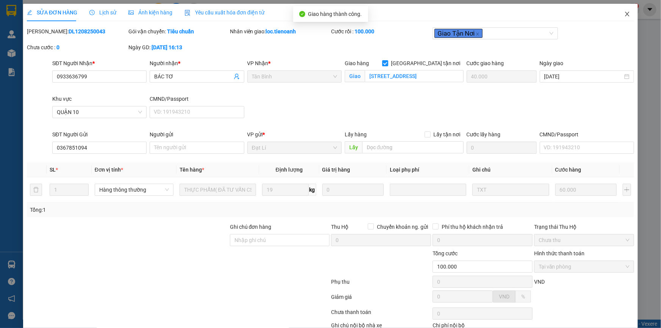
click at [625, 11] on icon "close" at bounding box center [627, 14] width 6 height 6
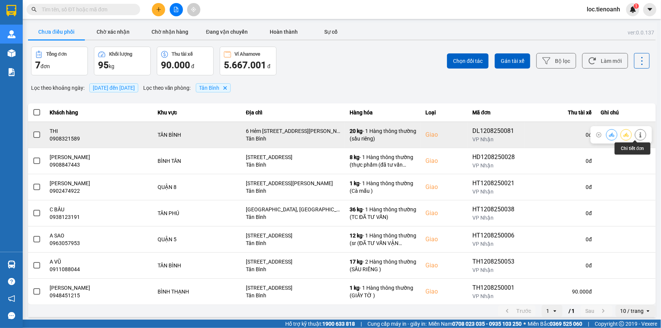
click at [638, 135] on icon at bounding box center [640, 134] width 5 height 5
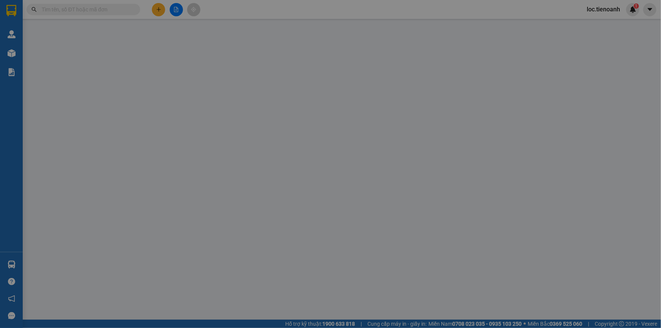
type input "0908321589"
type input "THI"
checkbox input "true"
type input "6 Hẻm [STREET_ADDRESS][PERSON_NAME]"
type input "0932502434"
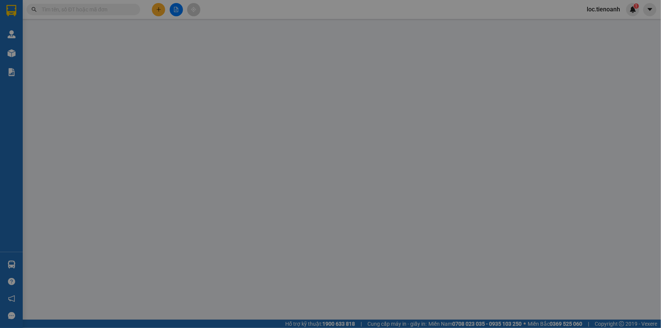
type input "A SỸ"
type input "100.000"
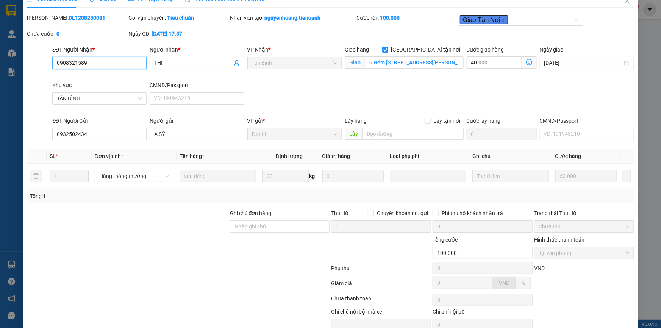
scroll to position [48, 0]
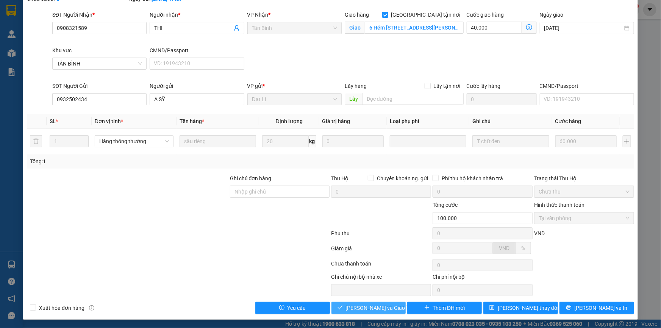
click at [375, 308] on span "[PERSON_NAME] và Giao hàng" at bounding box center [382, 308] width 73 height 8
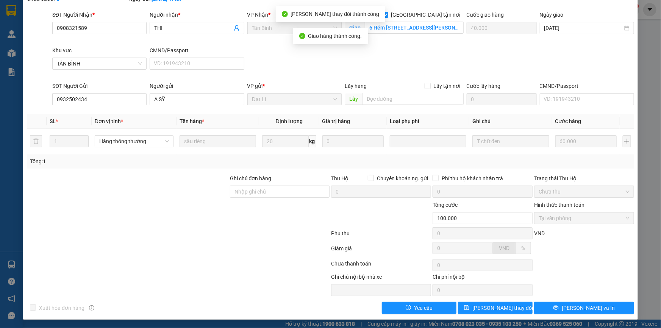
scroll to position [0, 0]
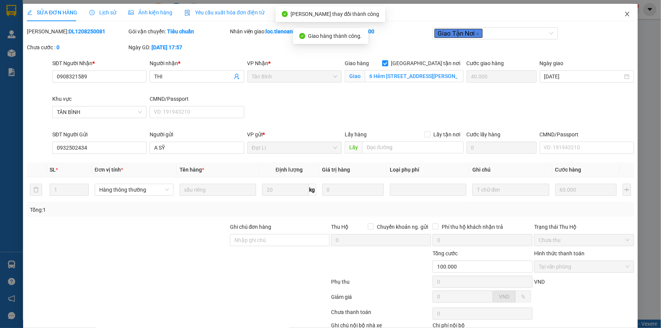
click at [625, 13] on icon "close" at bounding box center [627, 14] width 4 height 5
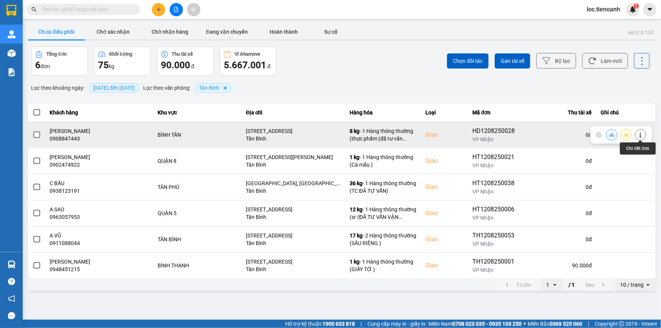
click at [643, 137] on icon at bounding box center [640, 134] width 5 height 5
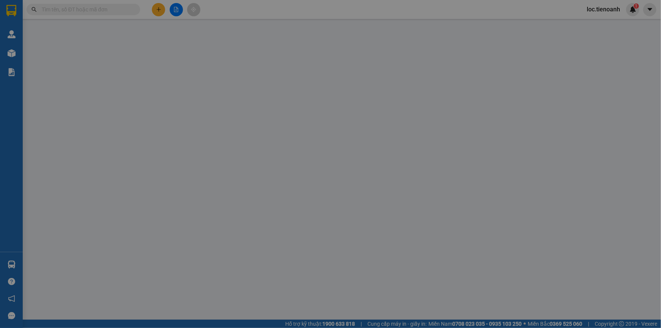
type input "0908847443"
type input "[PERSON_NAME]"
checkbox input "true"
type input "[STREET_ADDRESS]"
type input "024555915"
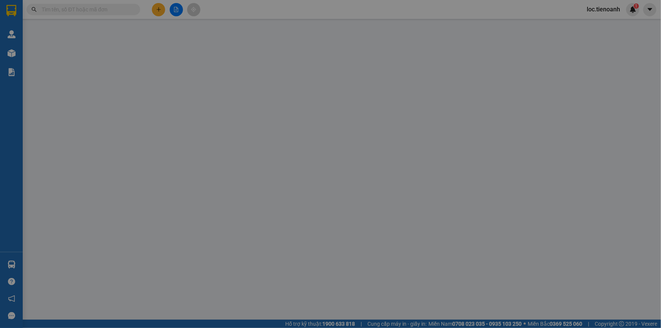
type input "0818083084"
type input "Cô Bổn"
type input "066178003140"
type input "70.000"
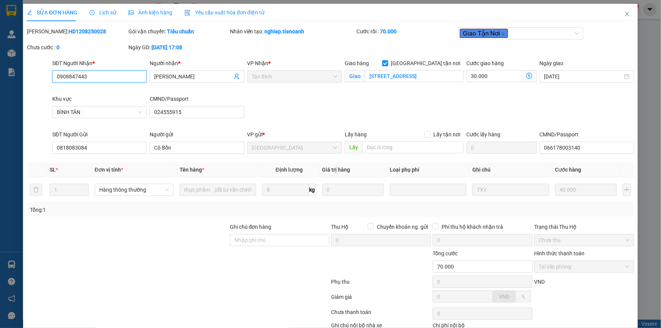
scroll to position [48, 0]
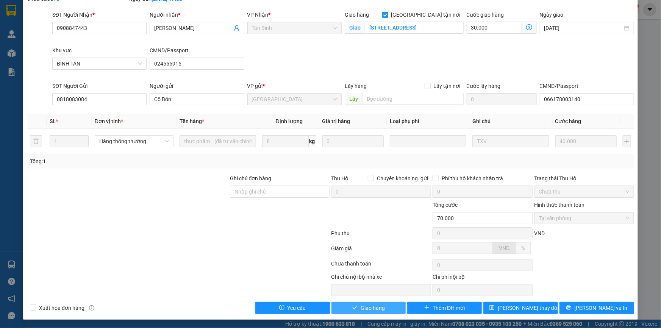
drag, startPoint x: 365, startPoint y: 307, endPoint x: 413, endPoint y: 275, distance: 58.2
click at [365, 307] on span "Giao hàng" at bounding box center [373, 308] width 24 height 8
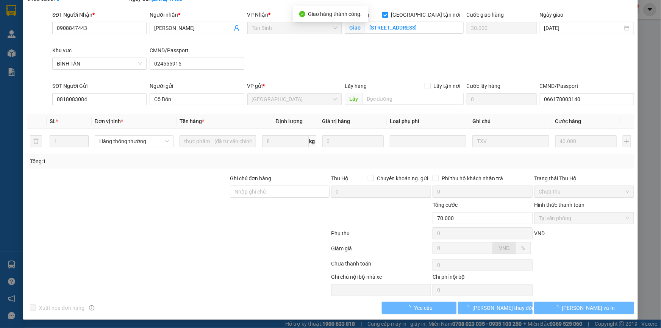
scroll to position [0, 0]
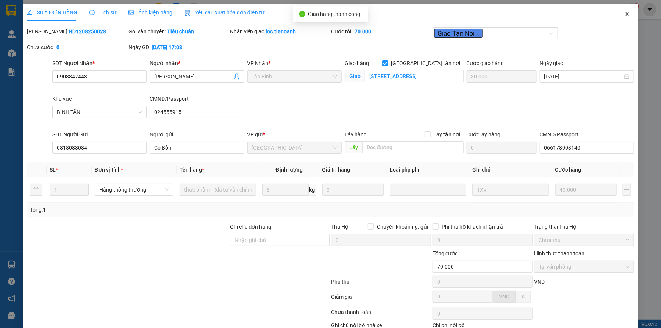
click at [624, 16] on icon "close" at bounding box center [627, 14] width 6 height 6
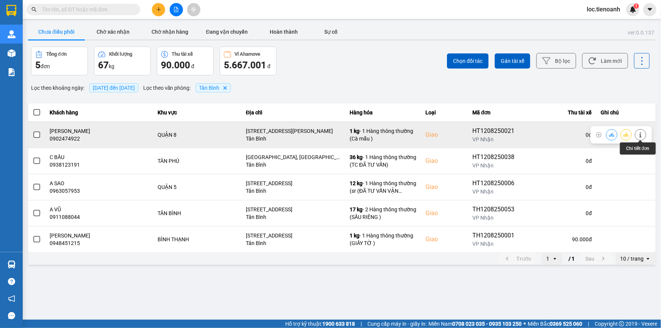
click at [644, 137] on button at bounding box center [640, 134] width 11 height 13
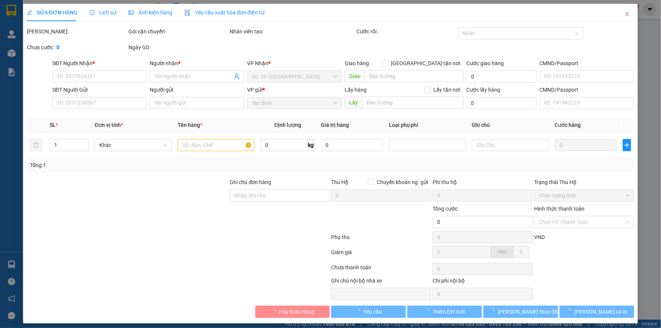
type input "0902474922"
type input "[PERSON_NAME]"
checkbox input "true"
type input "[STREET_ADDRESS][PERSON_NAME]"
type input "089189007959"
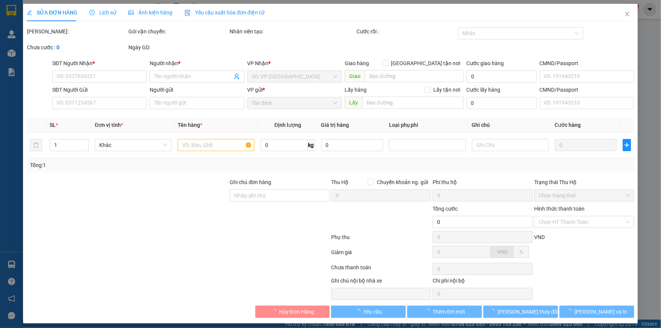
type input "0936162872"
type input "Bích"
type input "80.000"
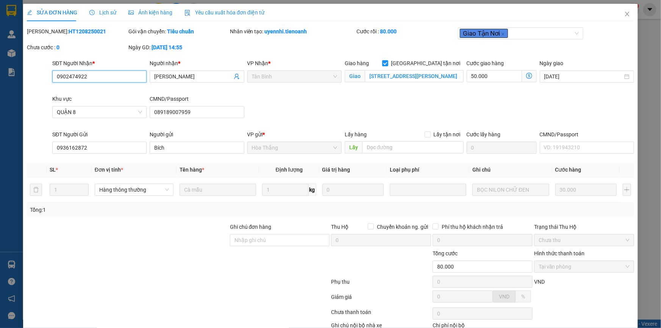
scroll to position [48, 0]
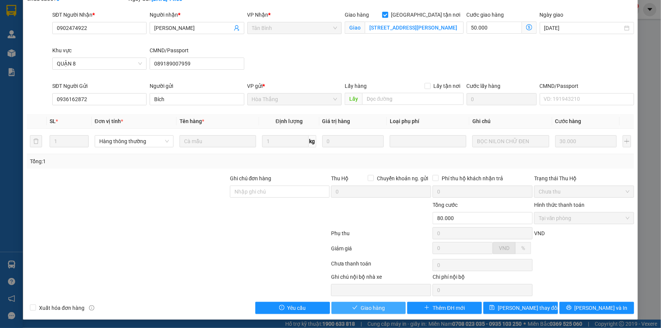
click at [361, 307] on span "Giao hàng" at bounding box center [373, 308] width 24 height 8
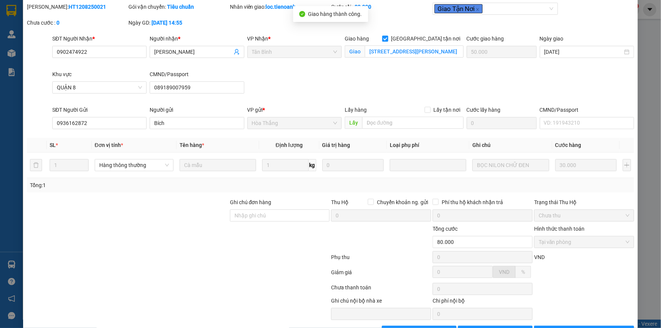
scroll to position [0, 0]
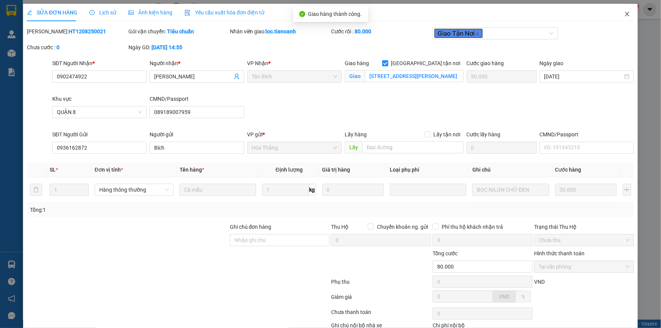
click at [625, 13] on icon "close" at bounding box center [627, 14] width 4 height 5
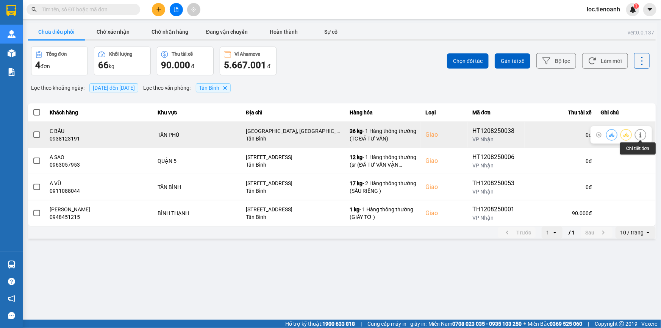
click at [641, 130] on button at bounding box center [640, 134] width 11 height 13
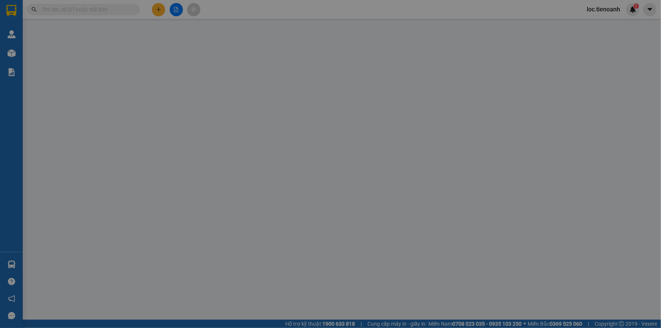
type input "0938123191"
type input "C BẦU"
checkbox input "true"
type input "[GEOGRAPHIC_DATA], [GEOGRAPHIC_DATA], [GEOGRAPHIC_DATA], [GEOGRAPHIC_DATA]"
type input "0982825529"
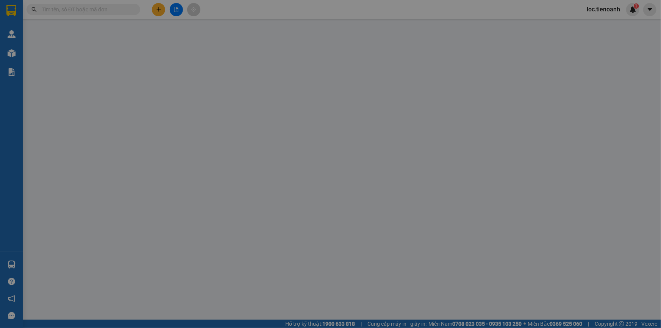
type input "C THẢO"
type input "096190005697"
type input "130.000"
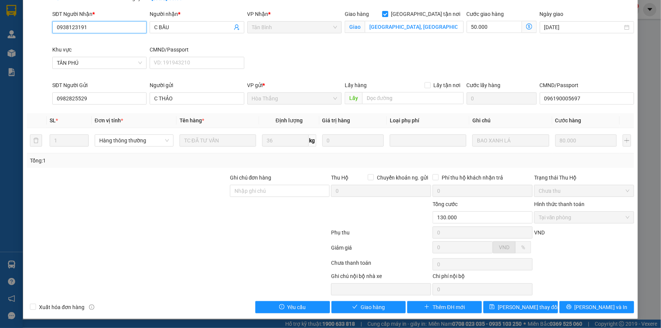
scroll to position [48, 0]
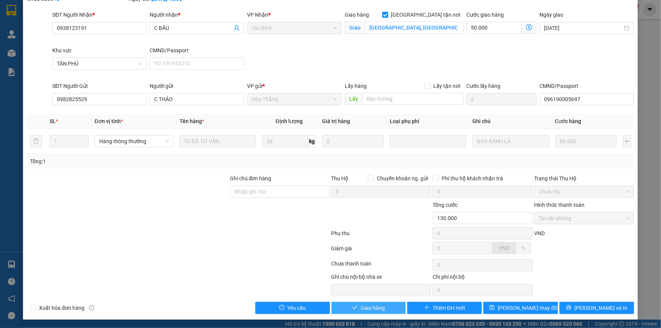
click at [361, 306] on span "Giao hàng" at bounding box center [373, 308] width 24 height 8
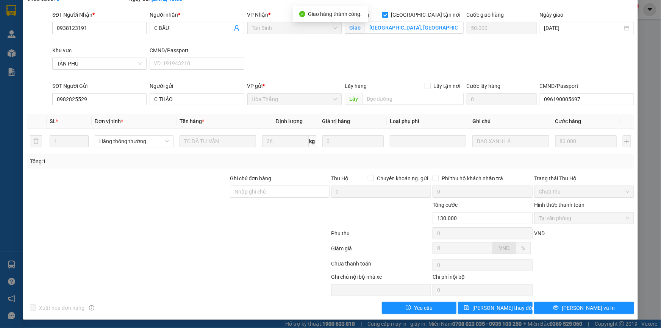
scroll to position [0, 0]
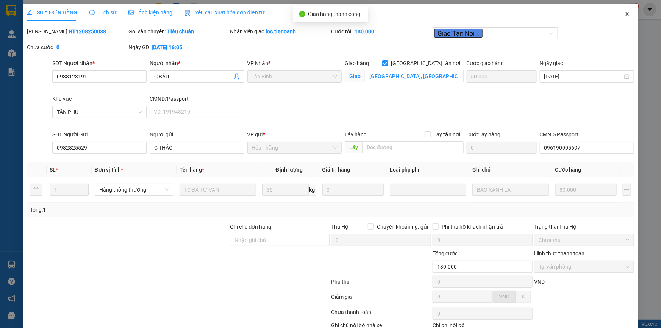
click at [624, 14] on icon "close" at bounding box center [627, 14] width 6 height 6
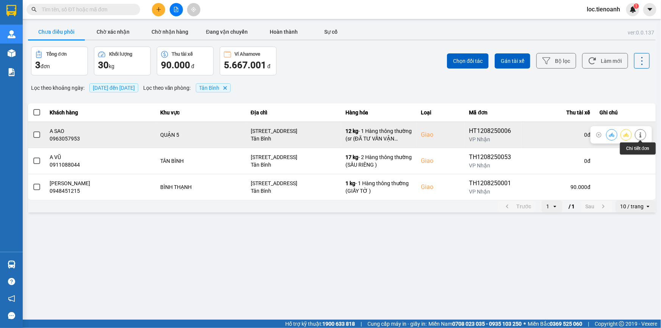
click at [636, 137] on button at bounding box center [640, 134] width 11 height 13
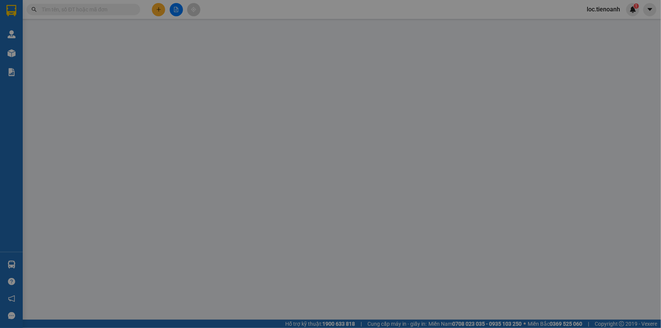
type input "0963057953"
type input "A SAO"
checkbox input "true"
type input "[STREET_ADDRESS]"
type input "0888770979"
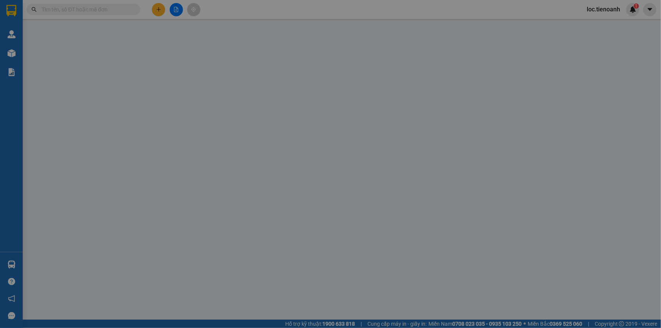
type input "Chú Kình"
type input "241286729"
type input "100.000"
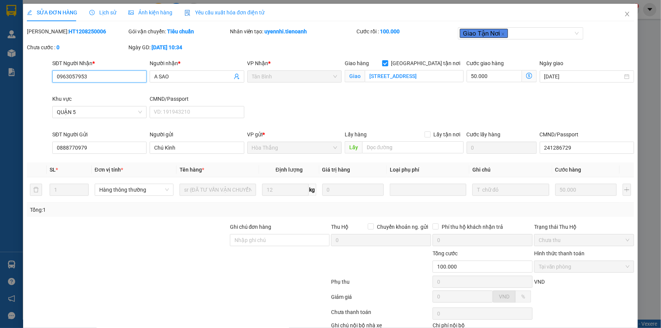
scroll to position [48, 0]
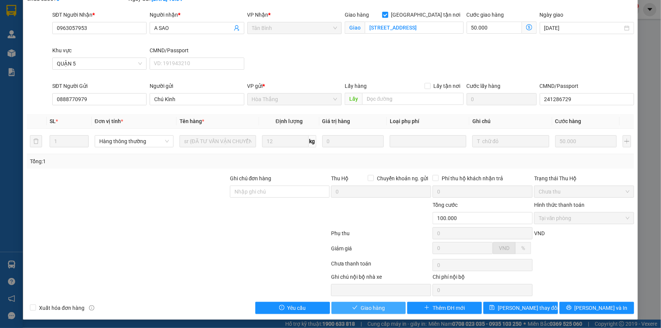
click at [363, 307] on span "Giao hàng" at bounding box center [373, 308] width 24 height 8
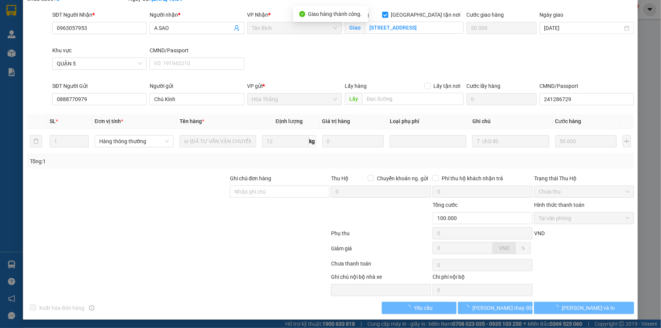
scroll to position [0, 0]
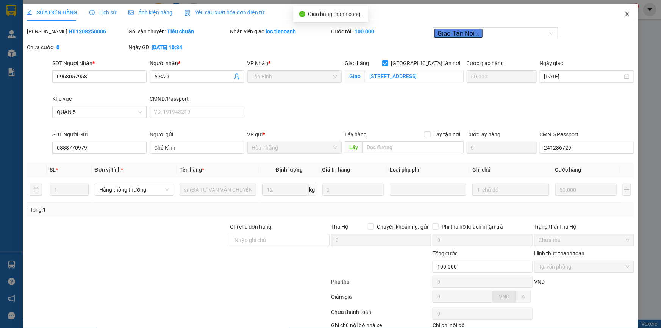
click at [624, 11] on icon "close" at bounding box center [627, 14] width 6 height 6
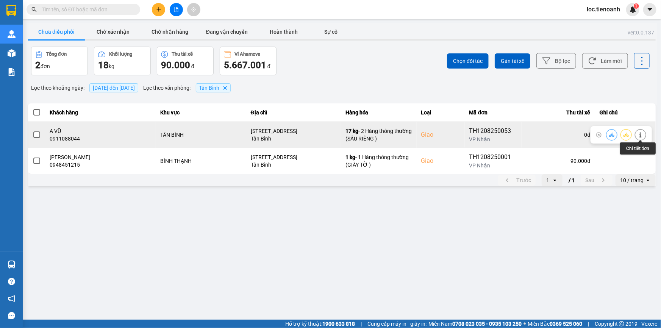
click at [637, 133] on button at bounding box center [640, 134] width 11 height 13
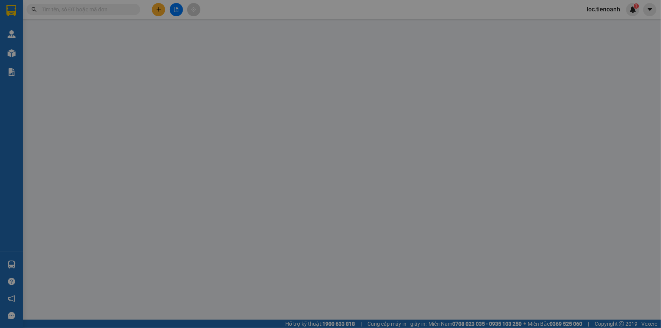
type input "0911088044"
type input "A VŨ"
checkbox input "true"
type input "[STREET_ADDRESS]"
type input "170.000"
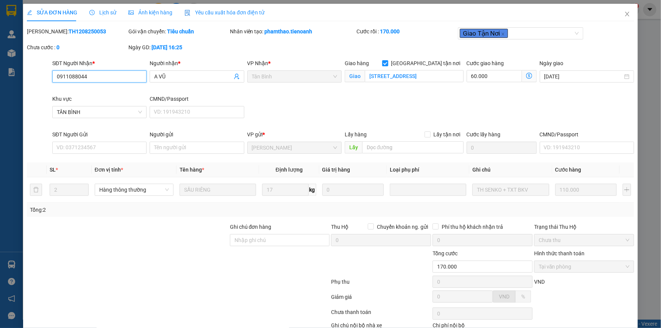
scroll to position [48, 0]
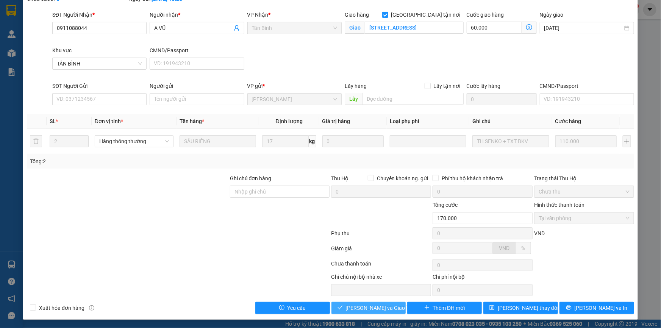
drag, startPoint x: 360, startPoint y: 311, endPoint x: 436, endPoint y: 271, distance: 85.8
click at [367, 306] on button "[PERSON_NAME] và Giao hàng" at bounding box center [369, 308] width 75 height 12
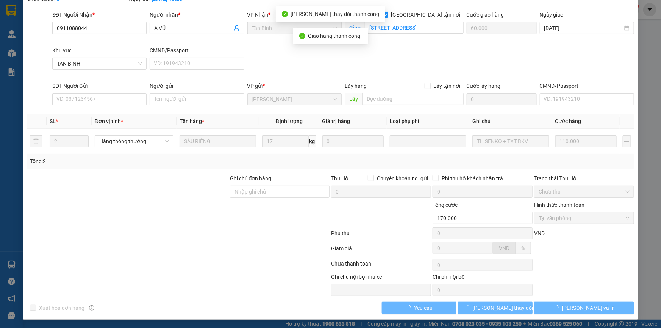
scroll to position [0, 0]
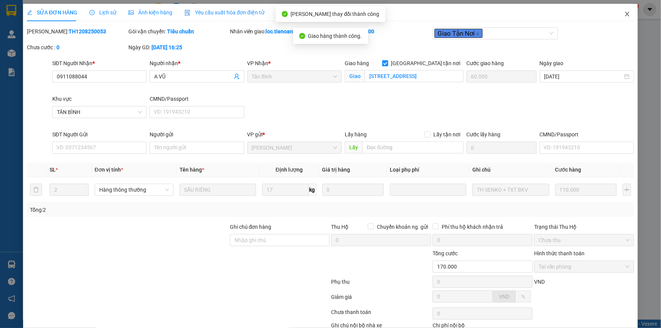
click at [624, 13] on icon "close" at bounding box center [627, 14] width 6 height 6
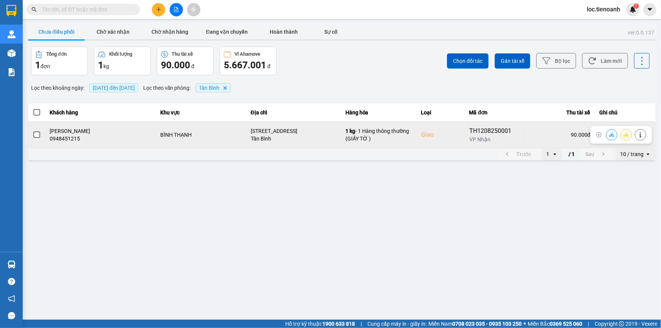
click at [646, 133] on button at bounding box center [640, 134] width 11 height 13
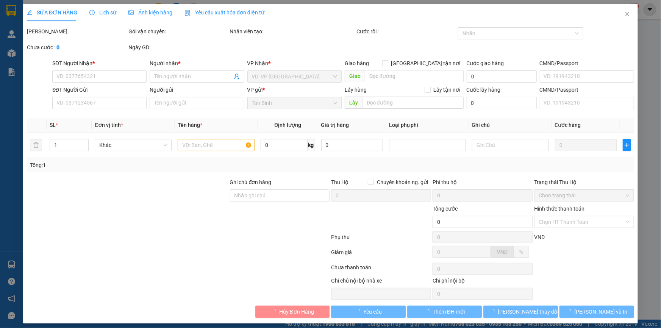
type input "0948451215"
type input "[PERSON_NAME]"
checkbox input "true"
type input "[STREET_ADDRESS]"
type input "0354499347"
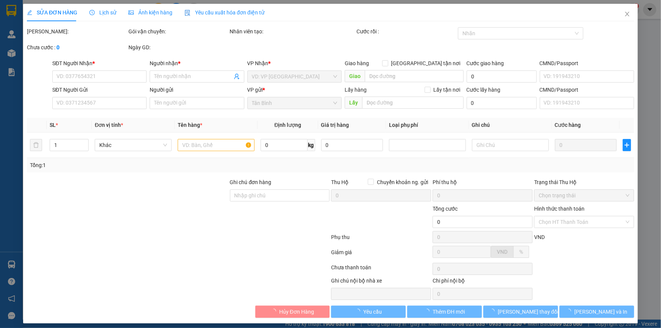
type input "ĐỨC"
type input "90.000"
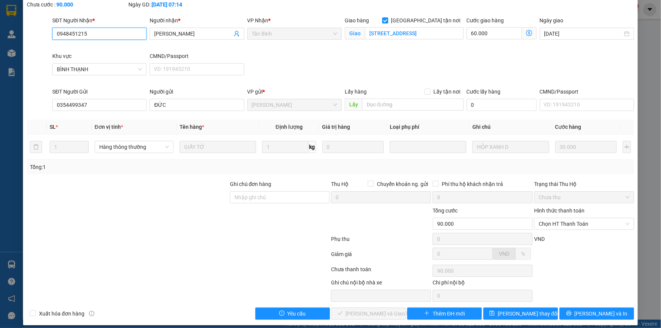
scroll to position [48, 0]
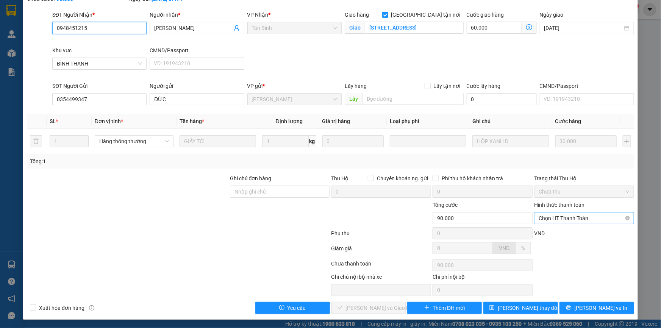
click at [565, 218] on span "Chọn HT Thanh Toán" at bounding box center [584, 218] width 91 height 11
click at [575, 229] on div "Tại văn phòng" at bounding box center [580, 233] width 90 height 8
type input "0"
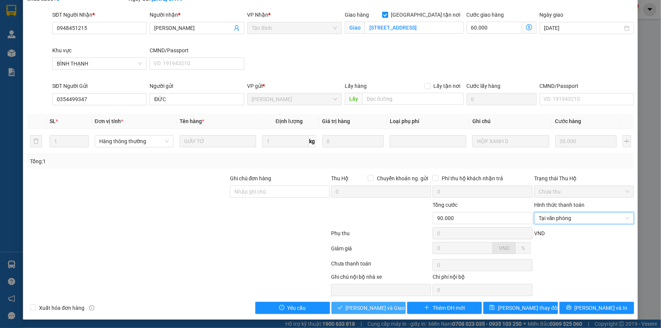
drag, startPoint x: 375, startPoint y: 308, endPoint x: 471, endPoint y: 238, distance: 119.0
click at [377, 307] on span "[PERSON_NAME] và Giao hàng" at bounding box center [382, 308] width 73 height 8
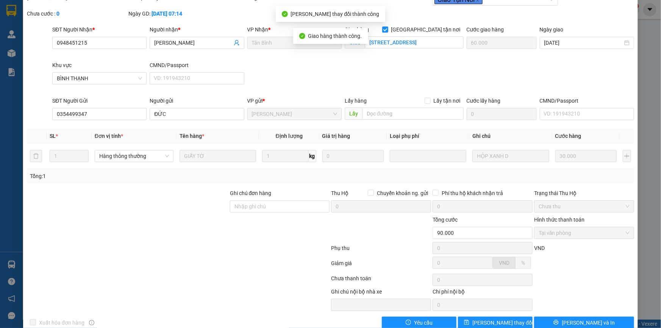
scroll to position [0, 0]
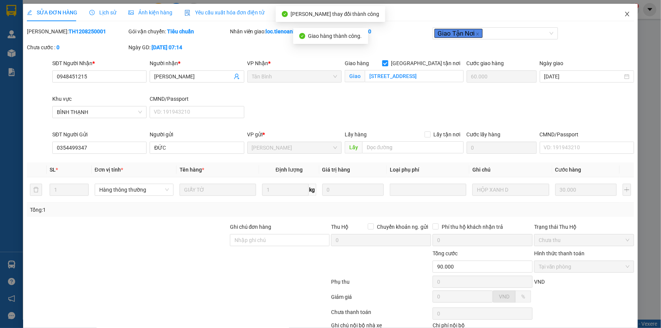
click at [624, 17] on icon "close" at bounding box center [627, 14] width 6 height 6
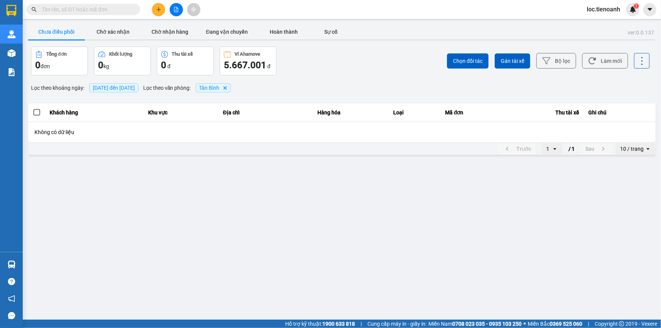
click at [603, 13] on span "loc.tienoanh" at bounding box center [603, 9] width 45 height 9
click at [604, 25] on span "Đăng xuất" at bounding box center [609, 23] width 32 height 8
